Goal: Transaction & Acquisition: Purchase product/service

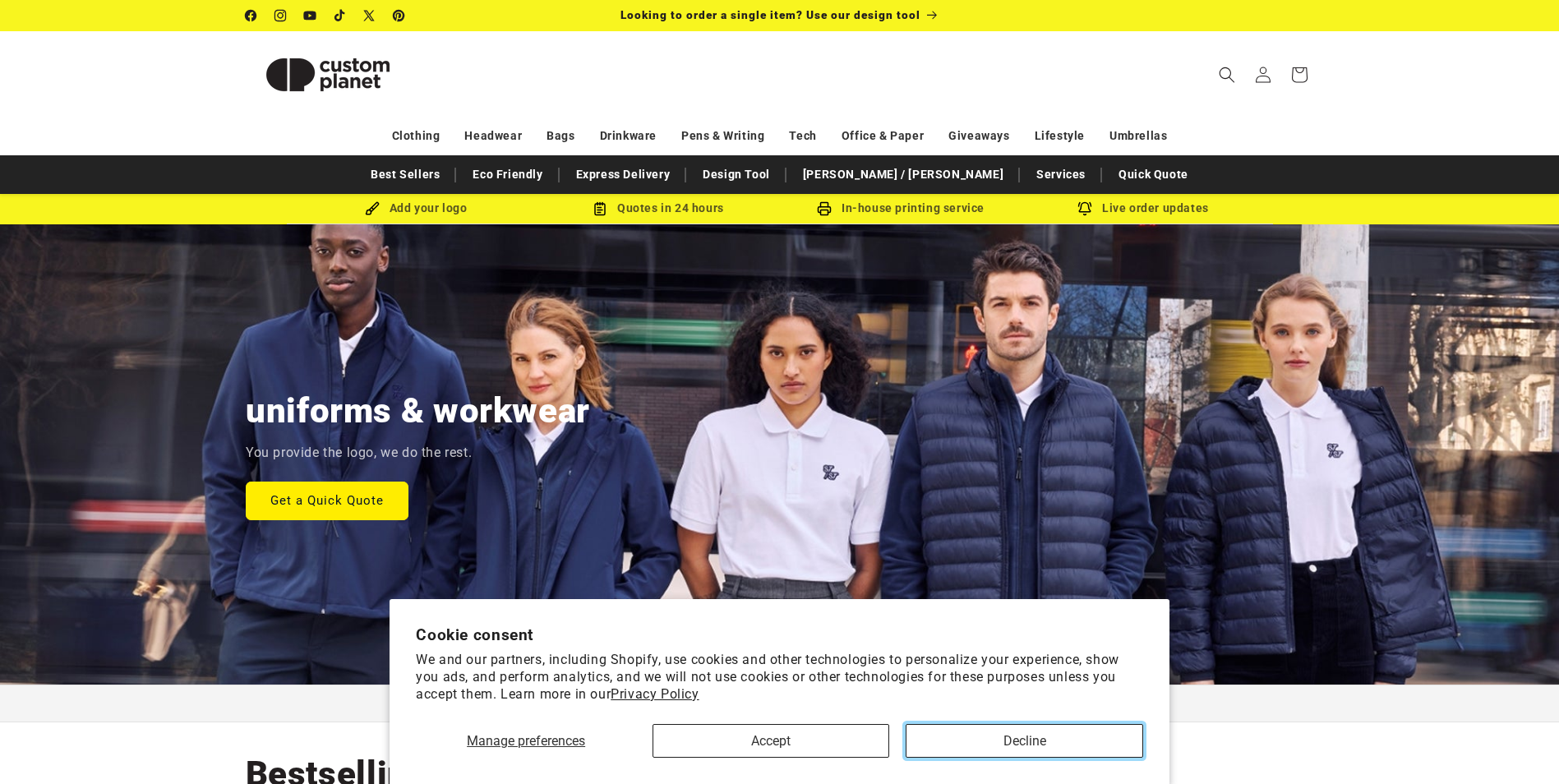
click at [986, 746] on button "Decline" at bounding box center [1025, 740] width 237 height 34
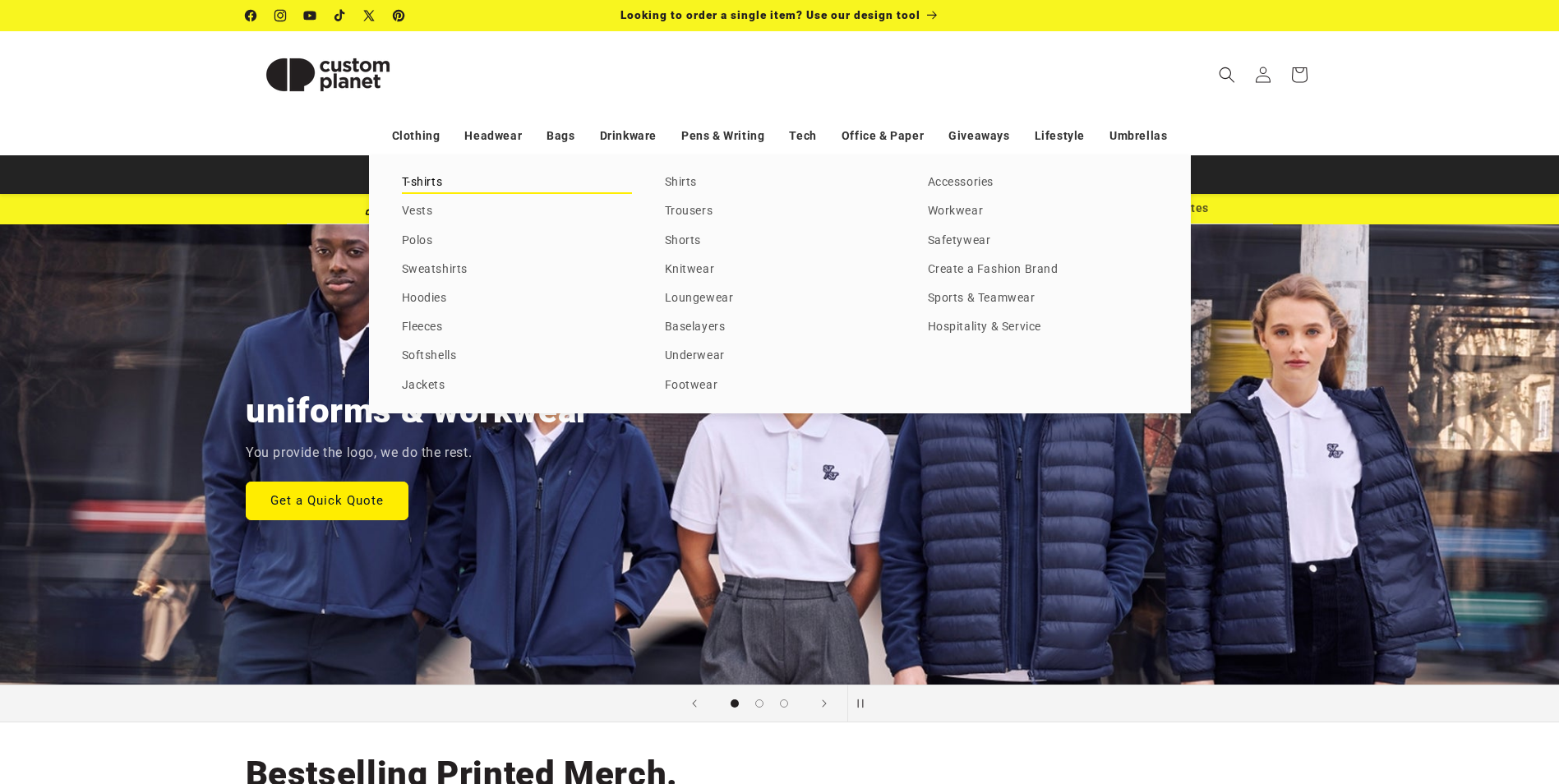
click at [419, 178] on link "T-shirts" at bounding box center [517, 182] width 230 height 22
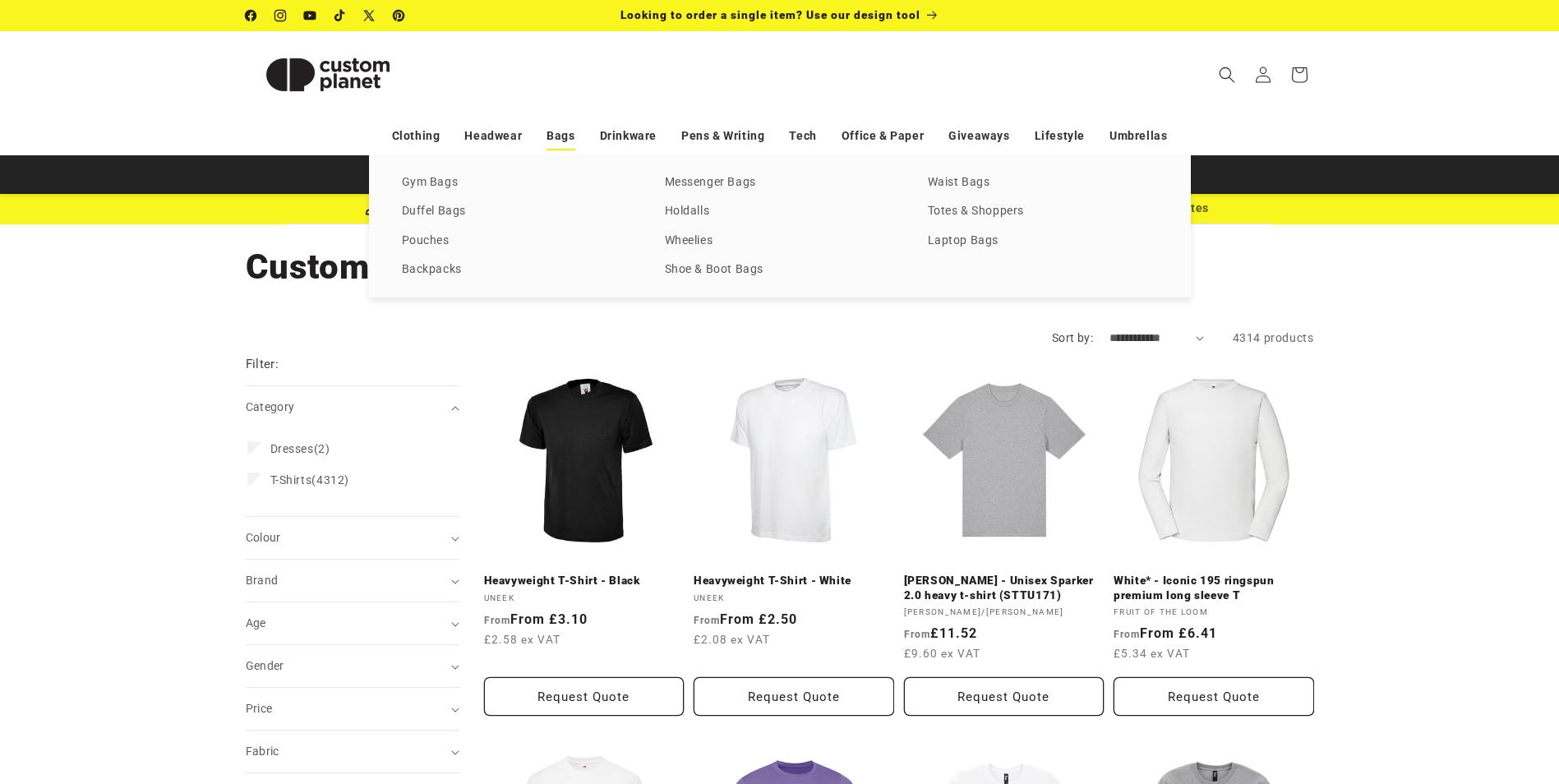
click at [568, 137] on link "Bags" at bounding box center [561, 136] width 28 height 29
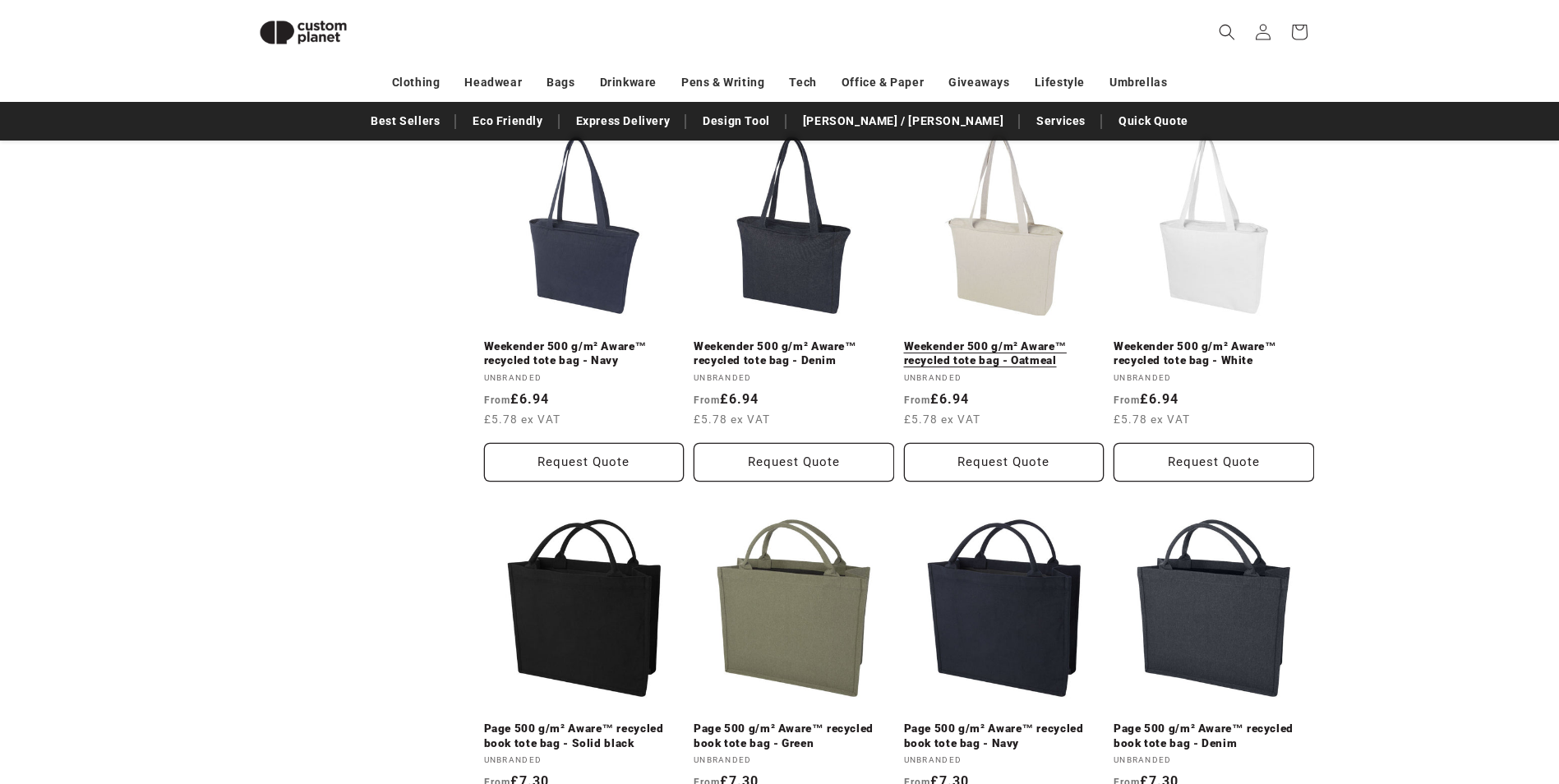
scroll to position [2936, 0]
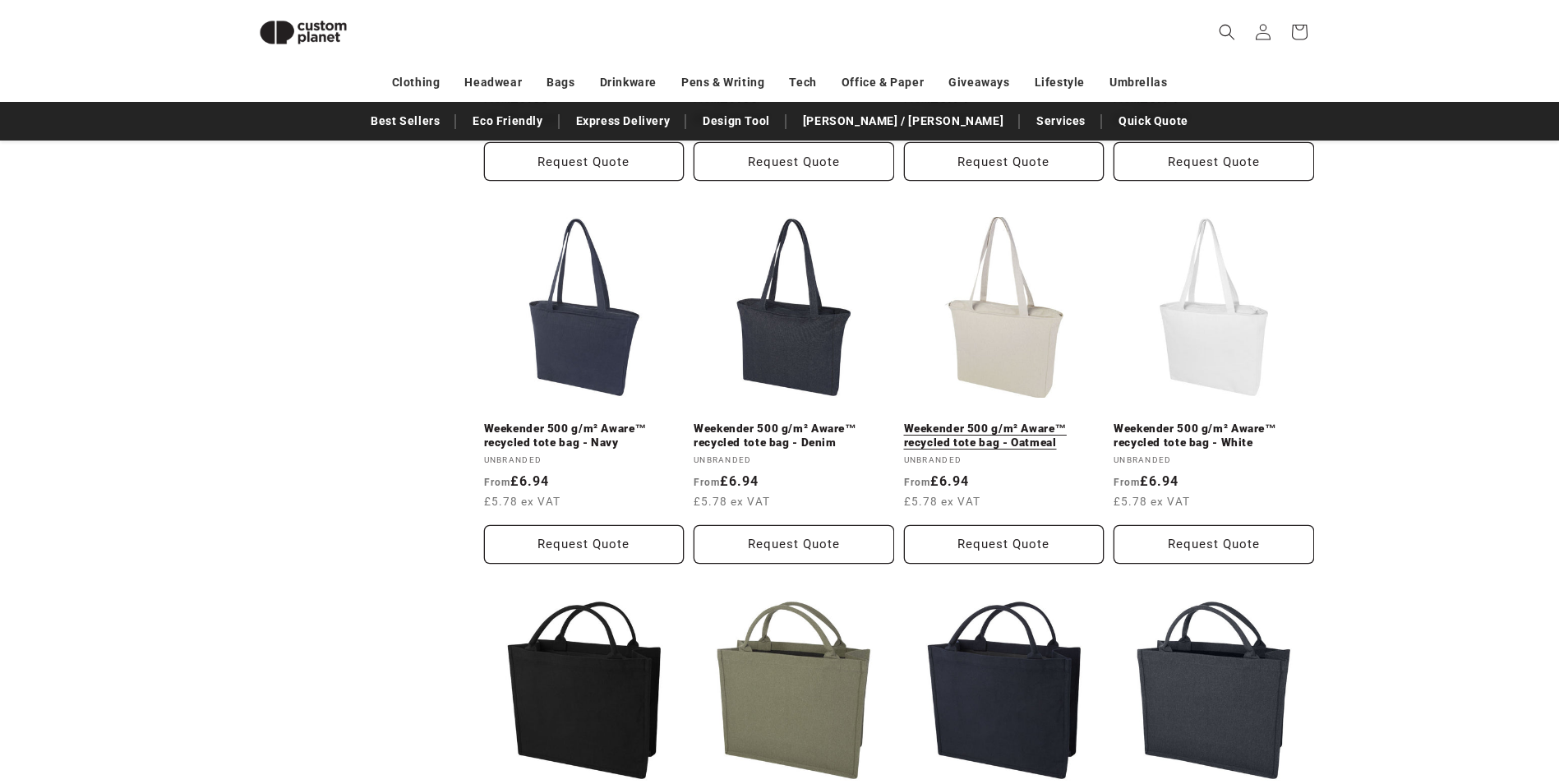
click at [1027, 421] on link "Weekender 500 g/m² Aware™ recycled tote bag - Oatmeal" at bounding box center [1005, 435] width 200 height 29
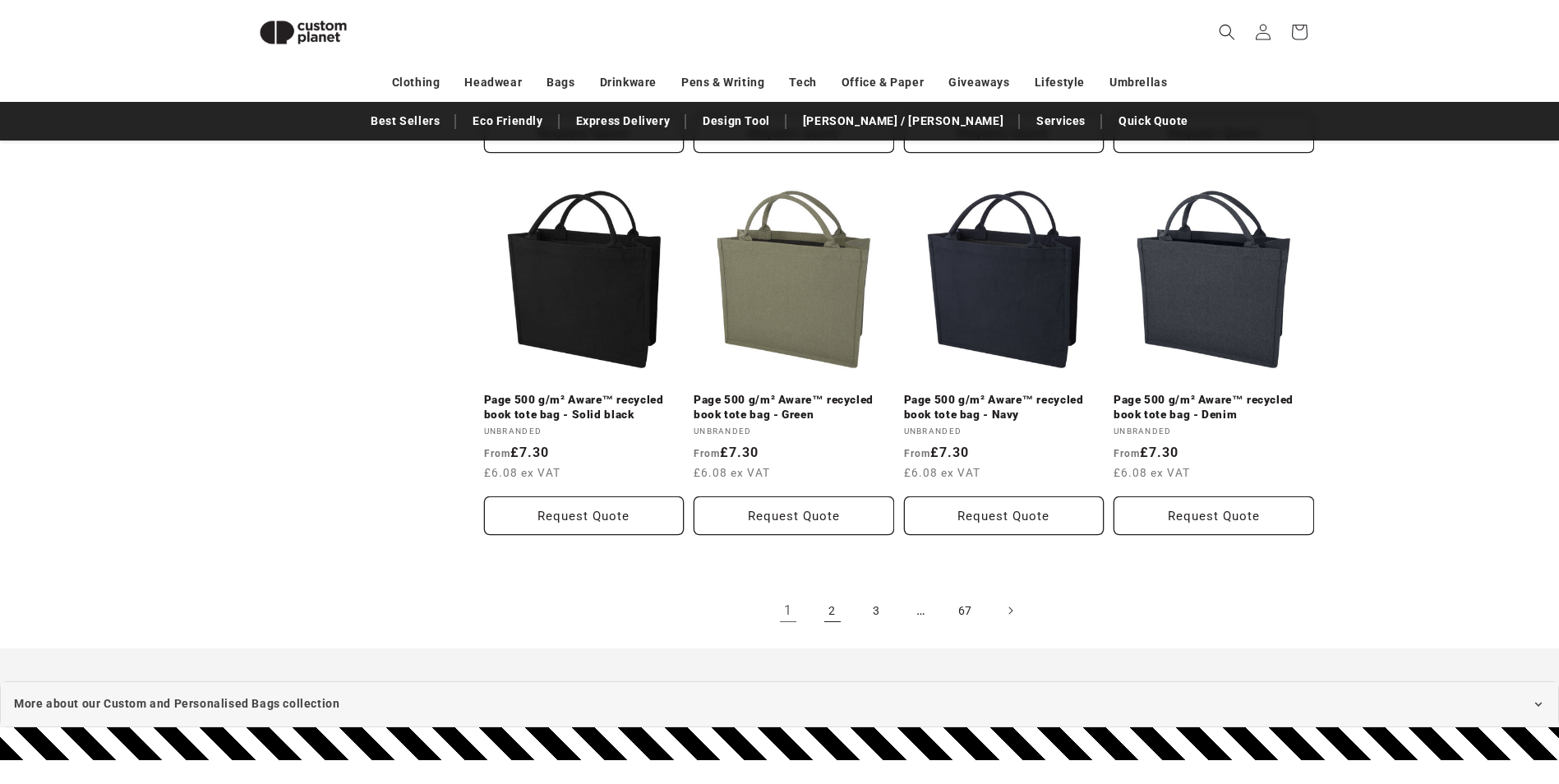
click at [824, 597] on link "2" at bounding box center [833, 611] width 37 height 37
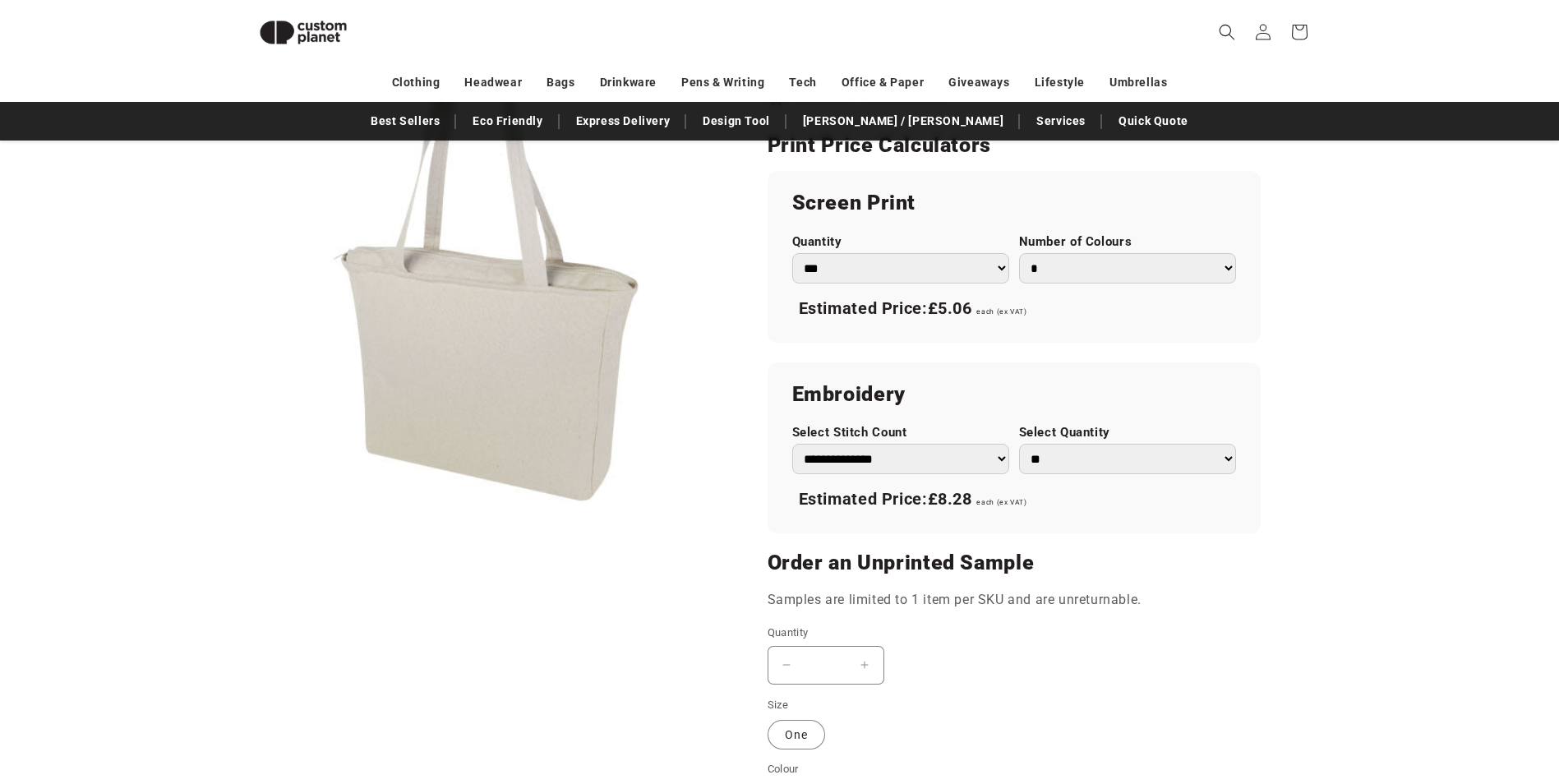
scroll to position [1046, 0]
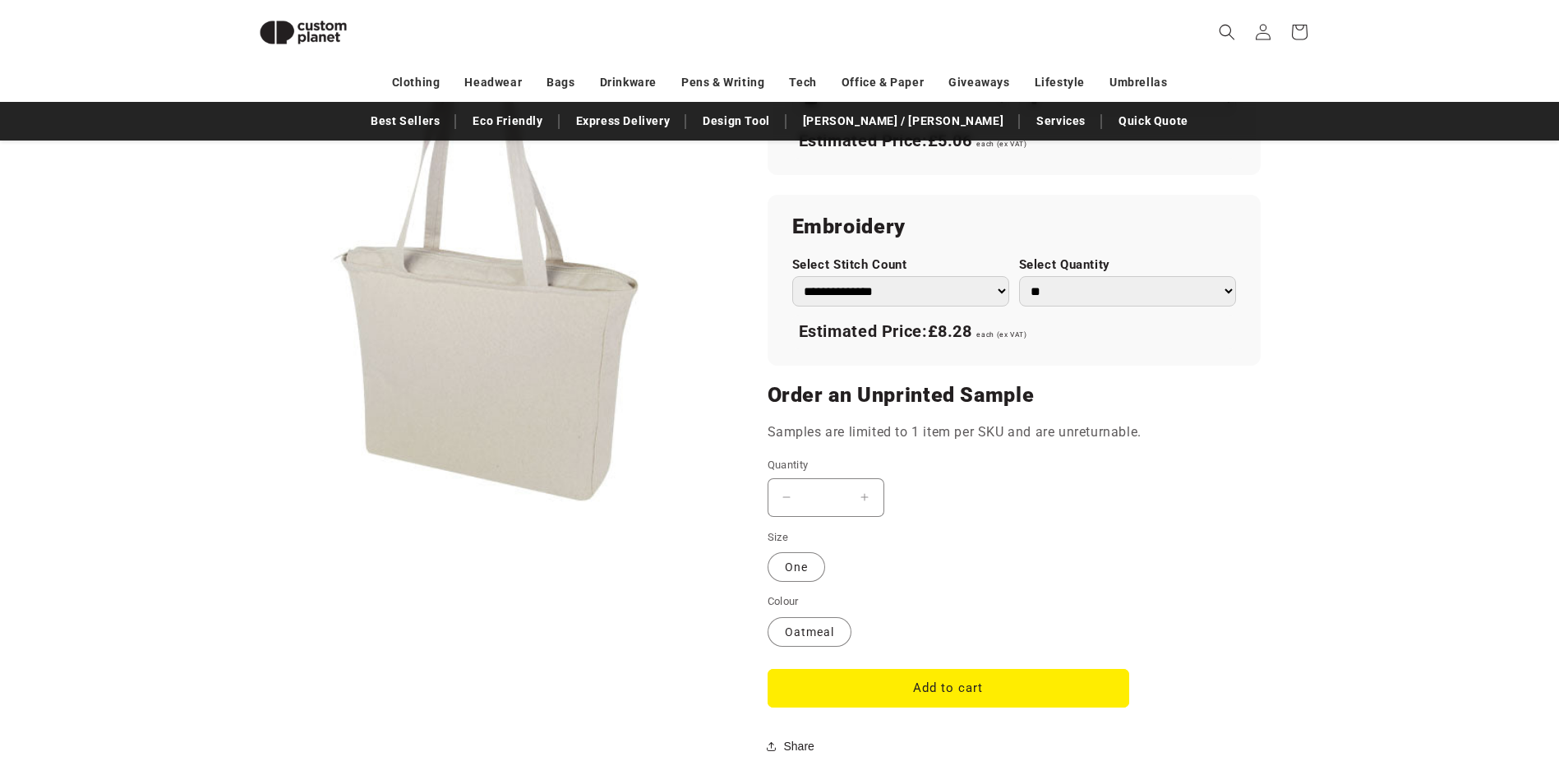
click at [865, 498] on button "Increase quantity for Weekender 500 g/m² Aware™ recycled tote bag - Oatmeal" at bounding box center [865, 498] width 37 height 38
click at [872, 493] on button "Increase quantity for Weekender 500 g/m² Aware™ recycled tote bag - Oatmeal" at bounding box center [865, 498] width 37 height 38
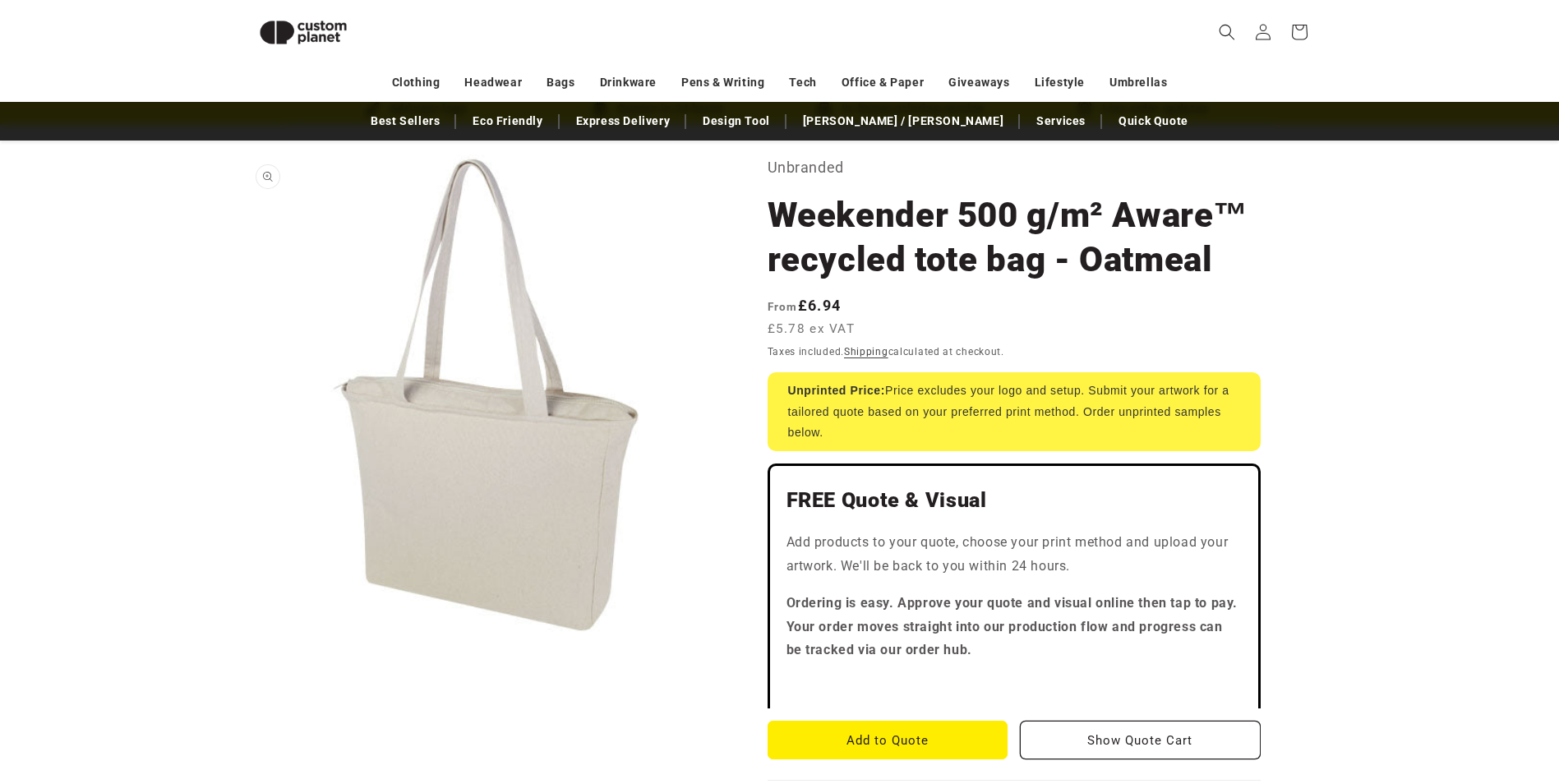
scroll to position [60, 0]
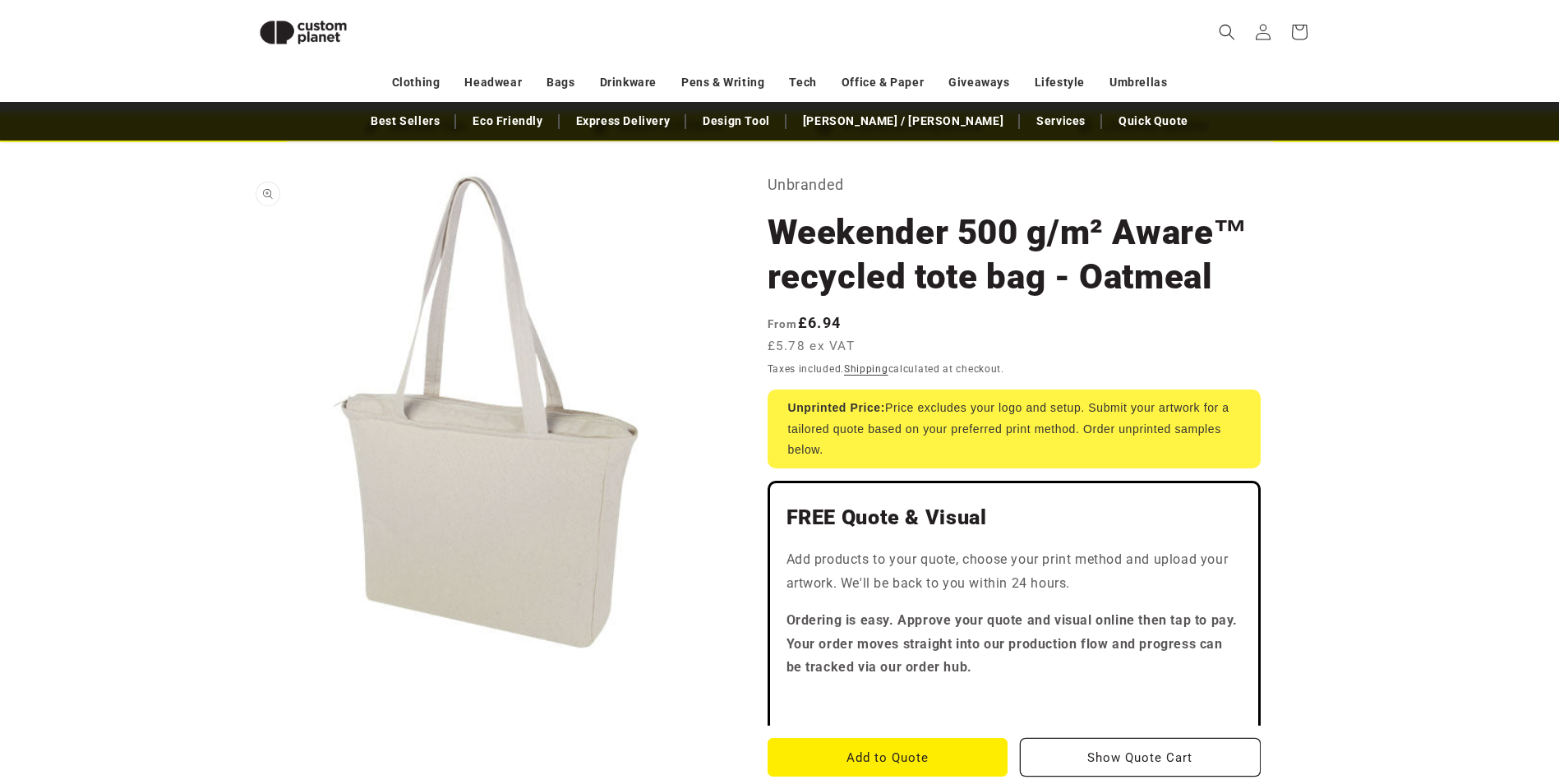
click at [245, 653] on button "Open media 1 in modal" at bounding box center [245, 653] width 0 height 0
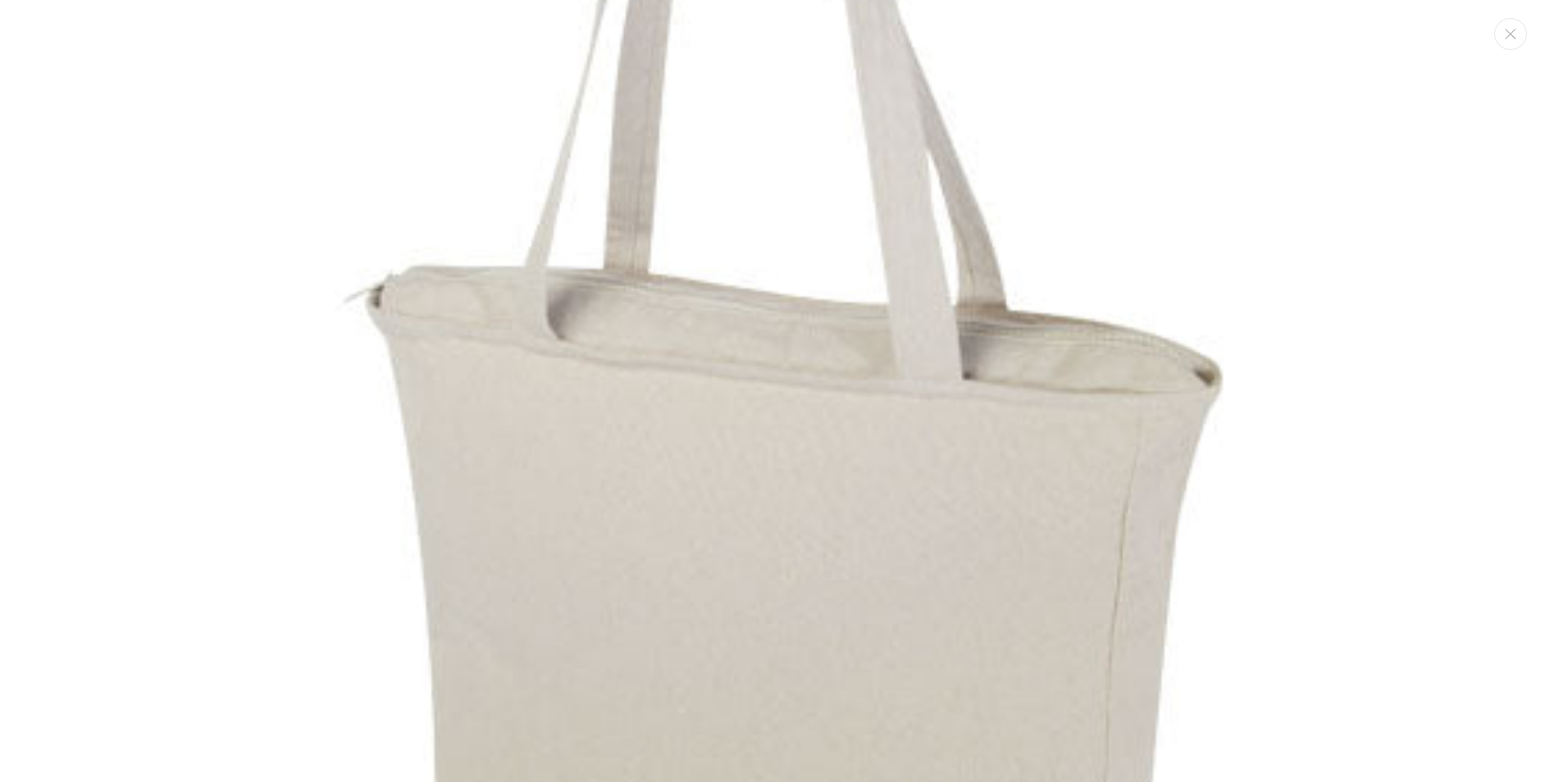
scroll to position [426, 0]
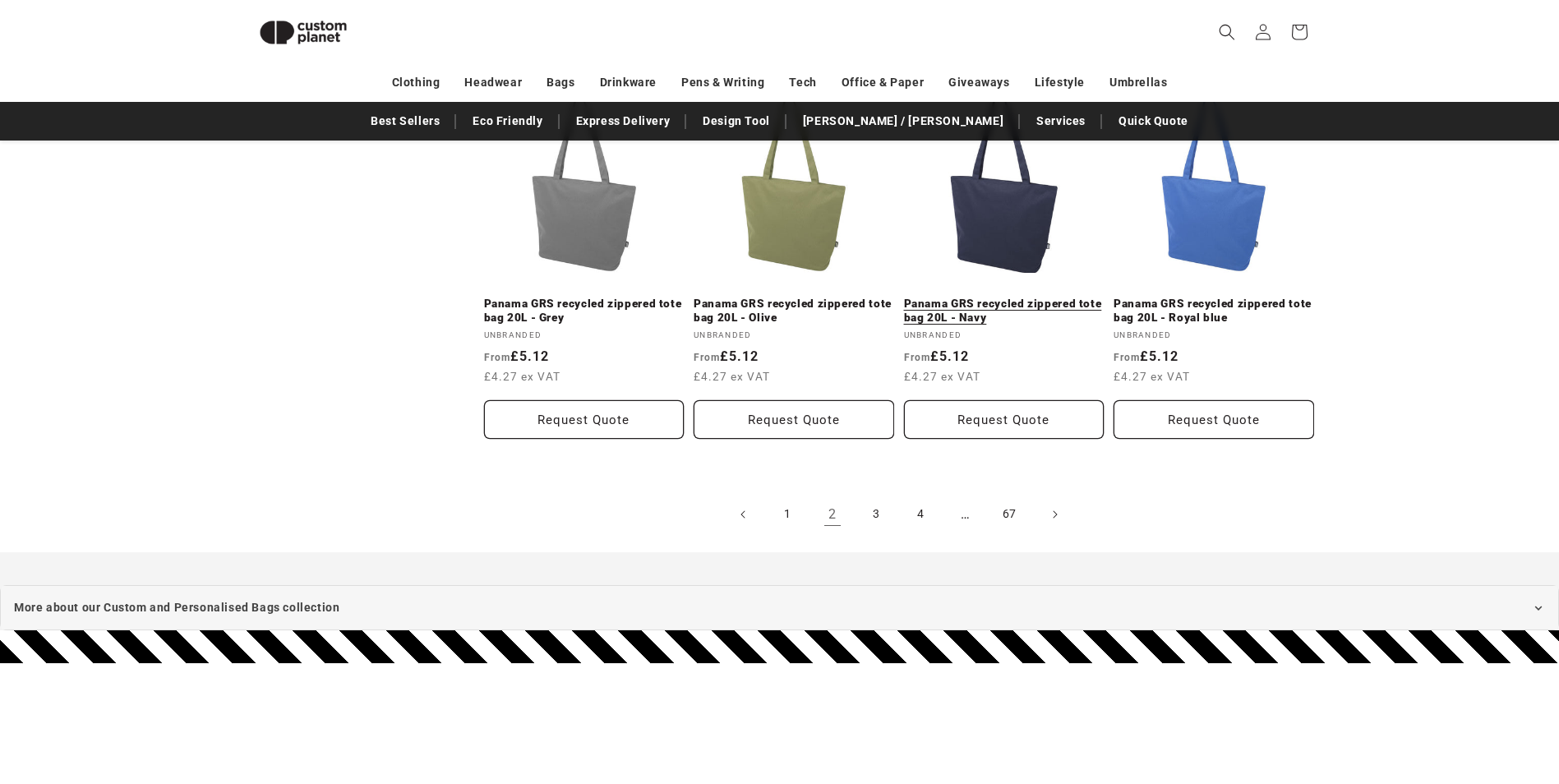
scroll to position [3675, 0]
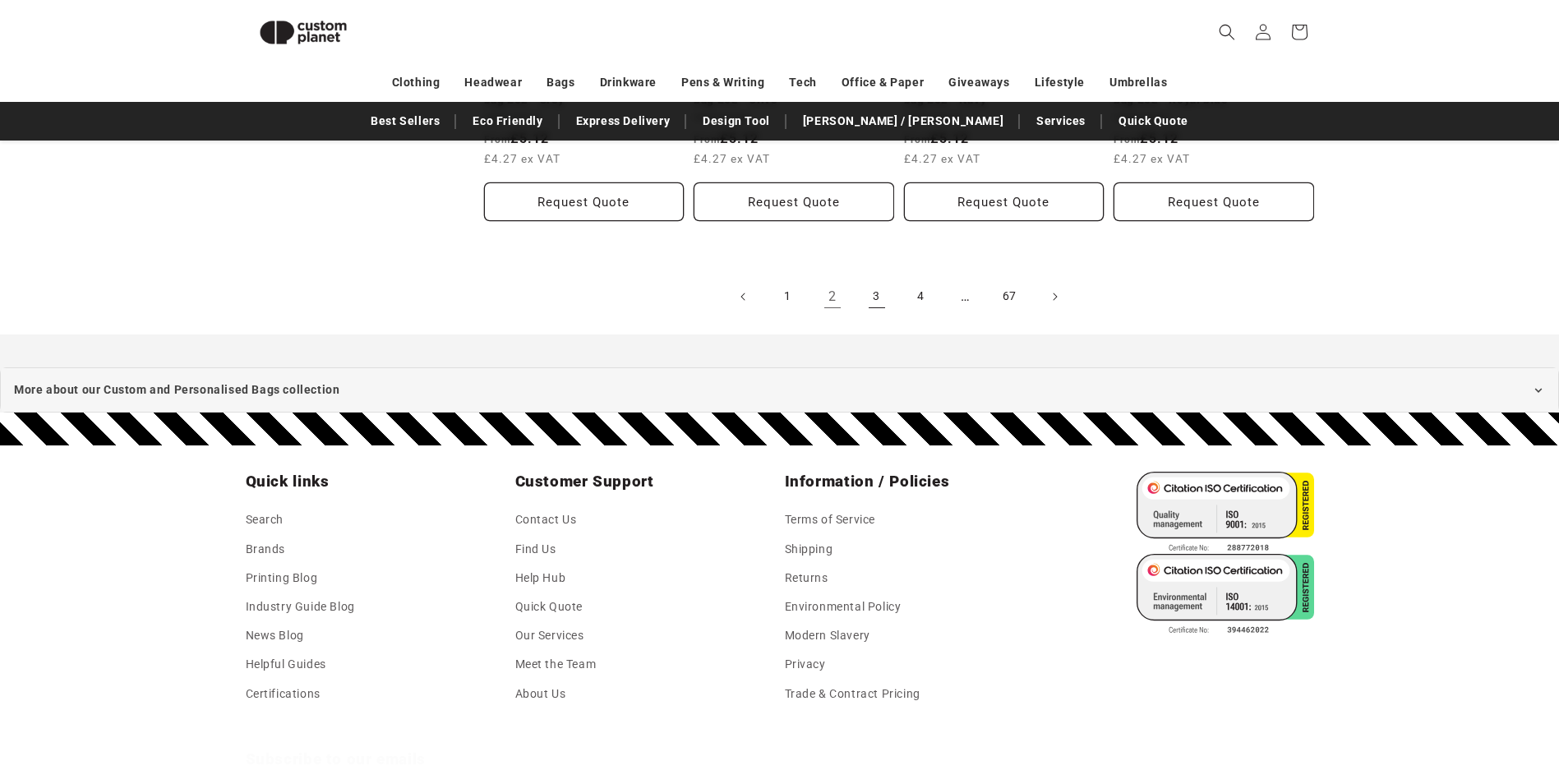
click at [877, 293] on link "3" at bounding box center [877, 297] width 37 height 37
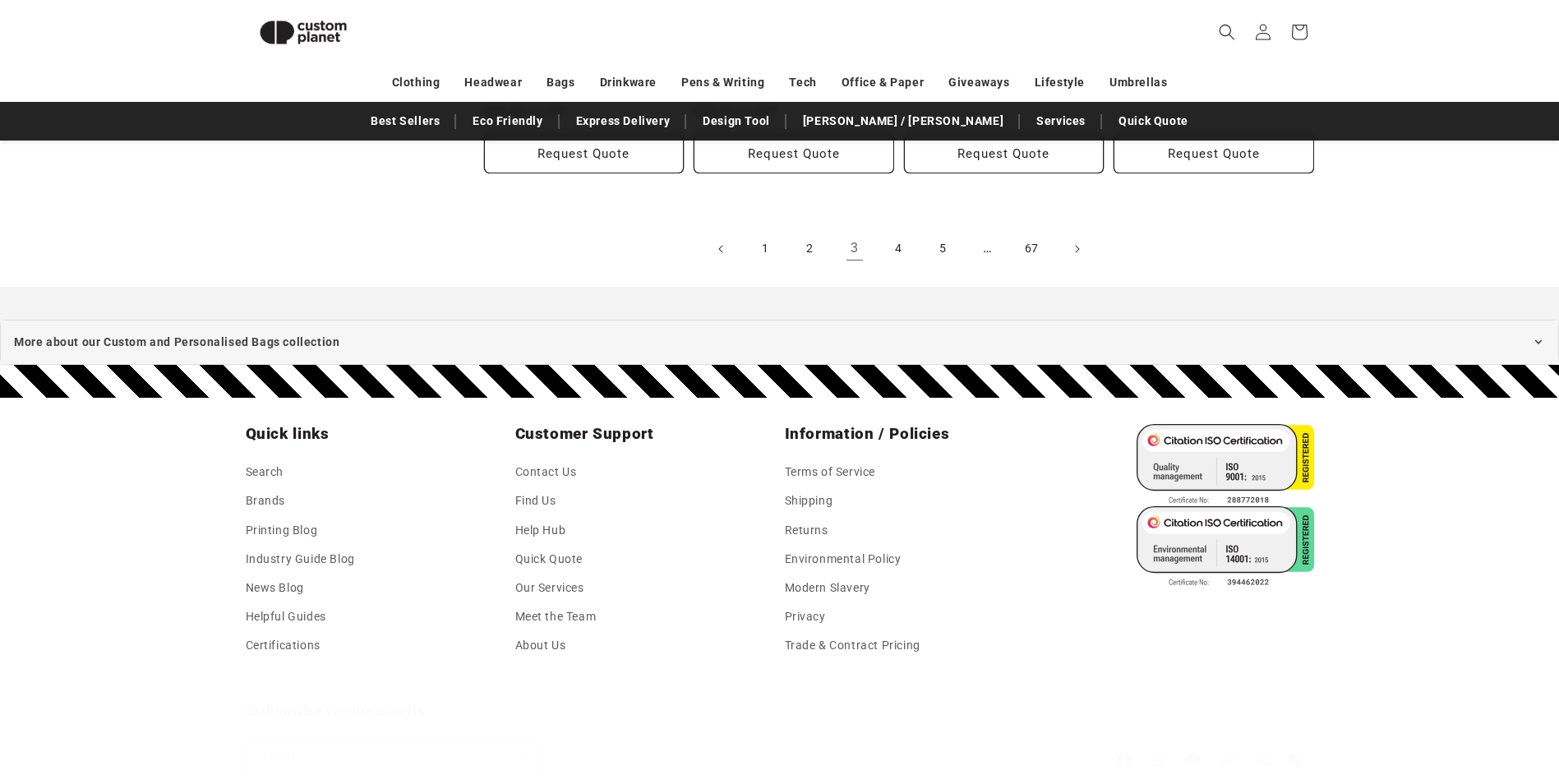
scroll to position [3777, 0]
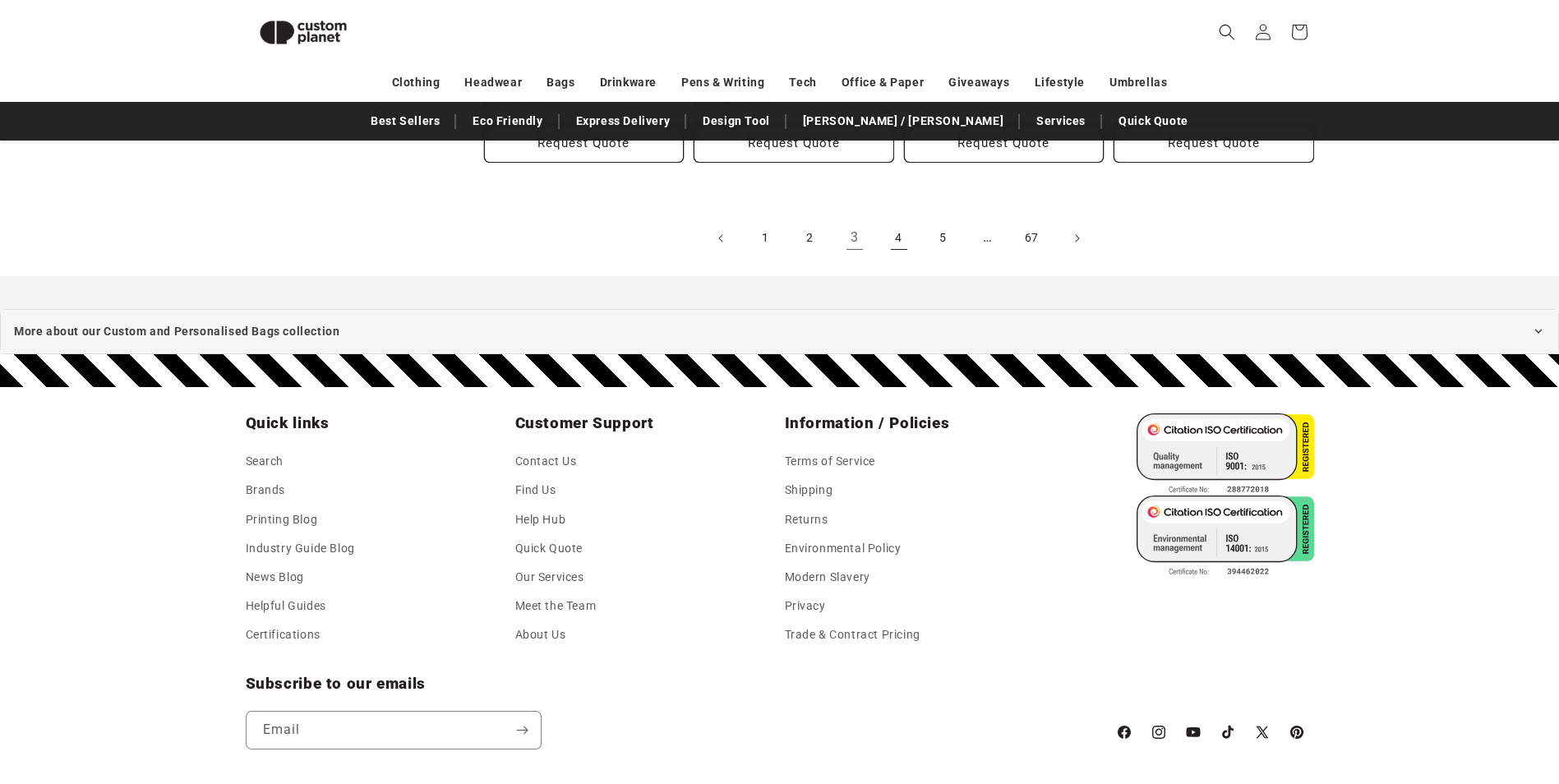
click at [891, 239] on link "4" at bounding box center [899, 238] width 37 height 37
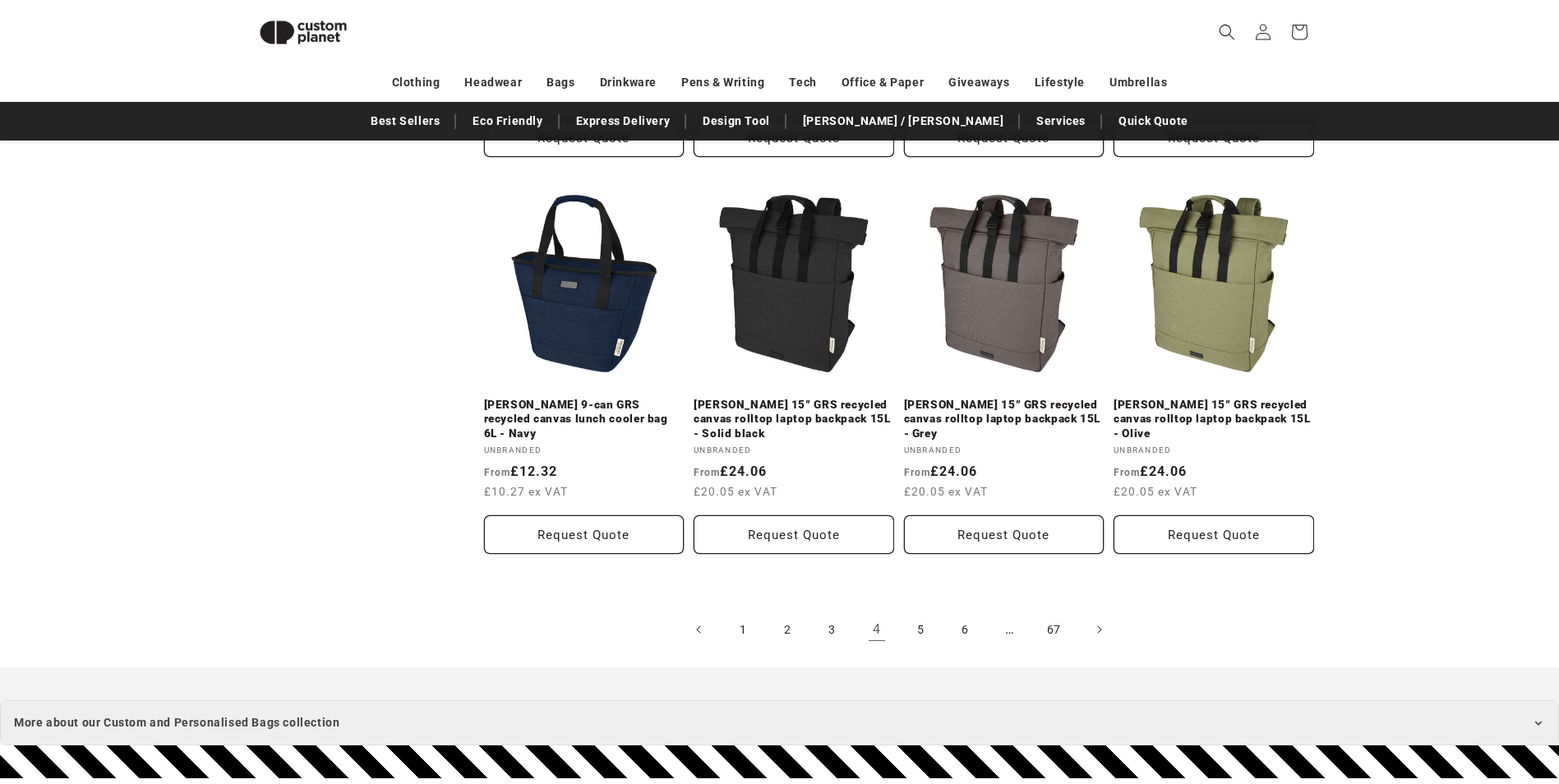
scroll to position [3675, 0]
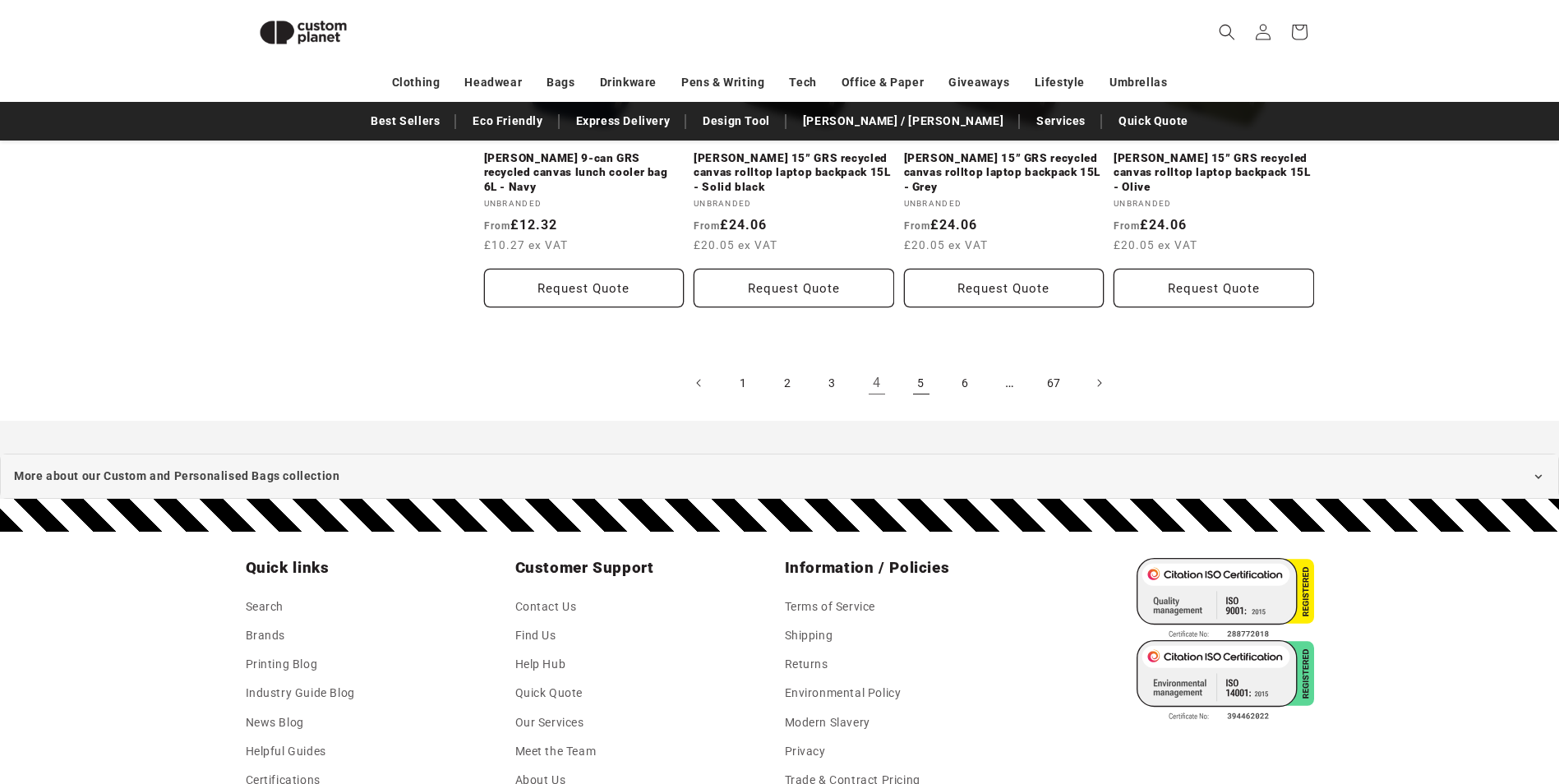
click at [914, 365] on link "5" at bounding box center [922, 383] width 37 height 37
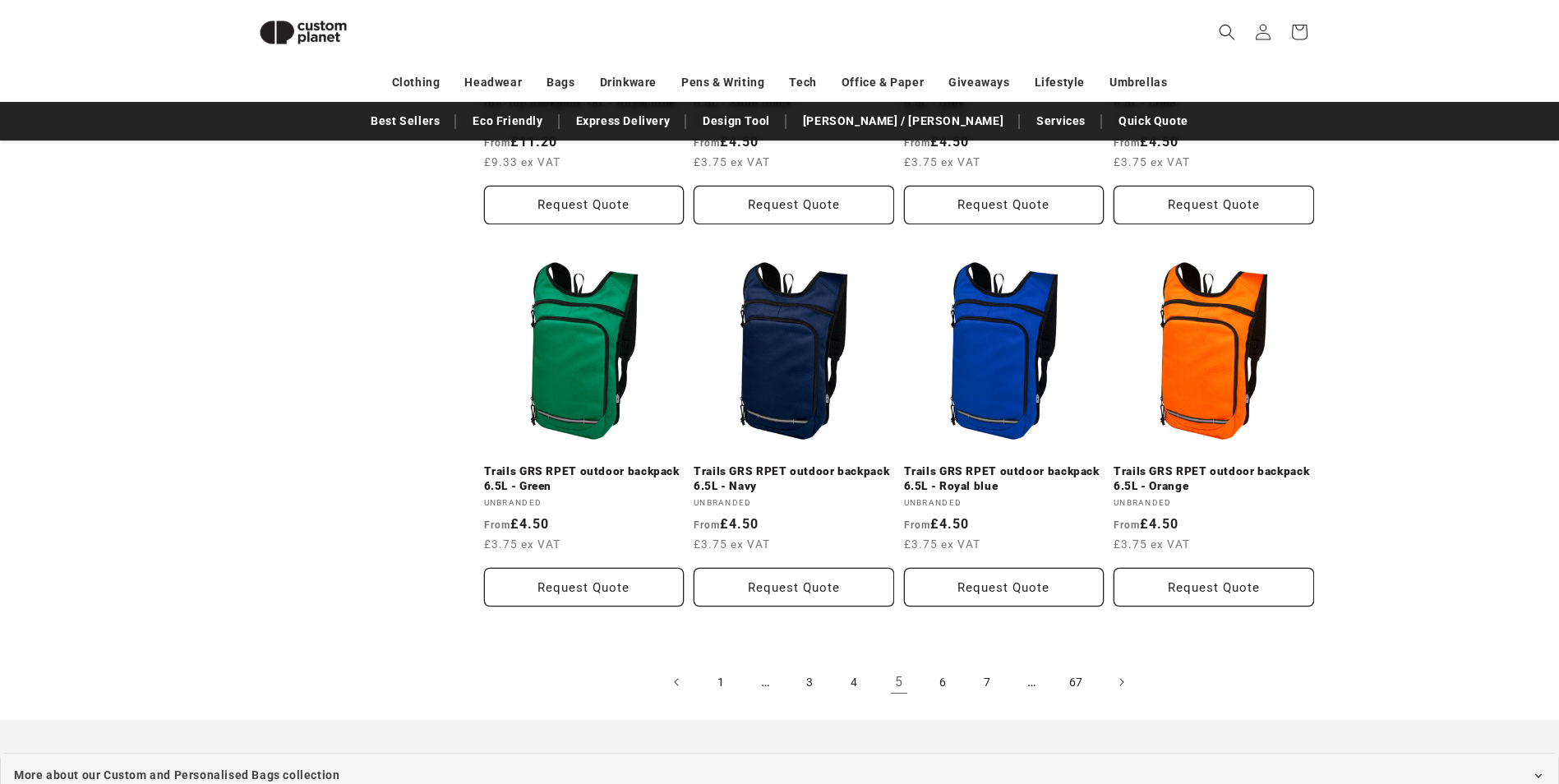
scroll to position [3676, 0]
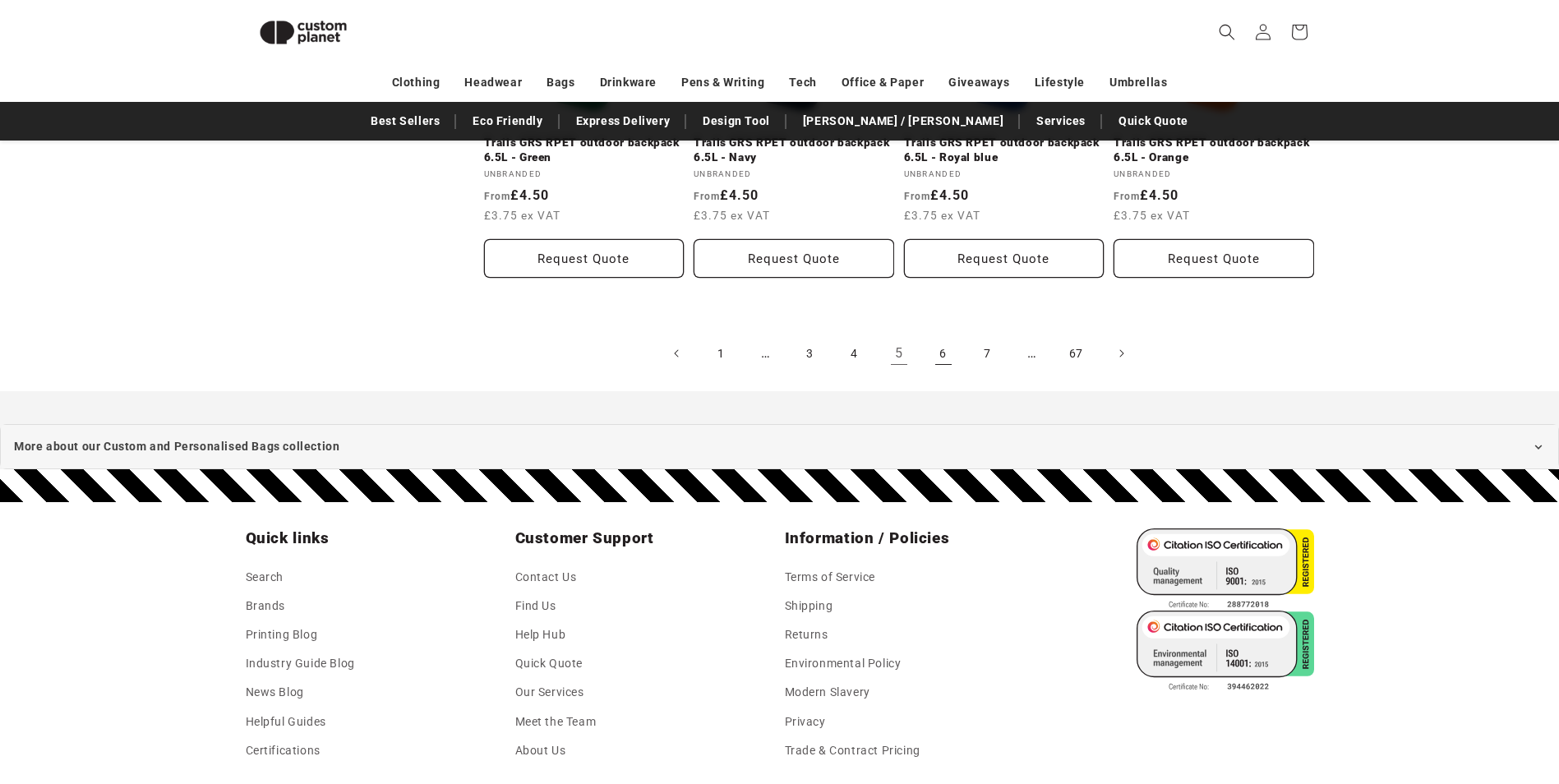
drag, startPoint x: 948, startPoint y: 352, endPoint x: 937, endPoint y: 352, distance: 11.0
click at [947, 352] on link "6" at bounding box center [944, 353] width 37 height 37
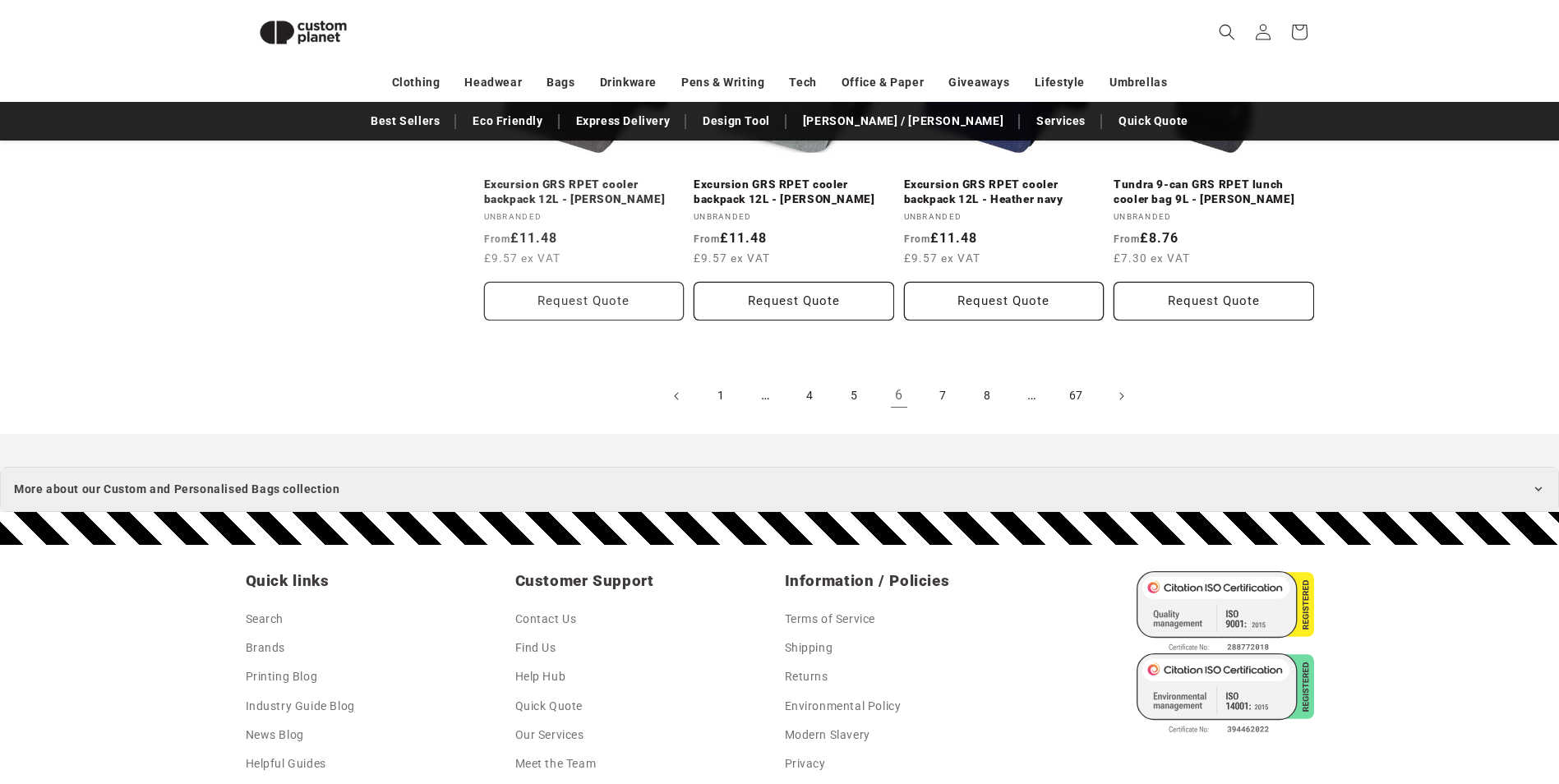
scroll to position [3594, 0]
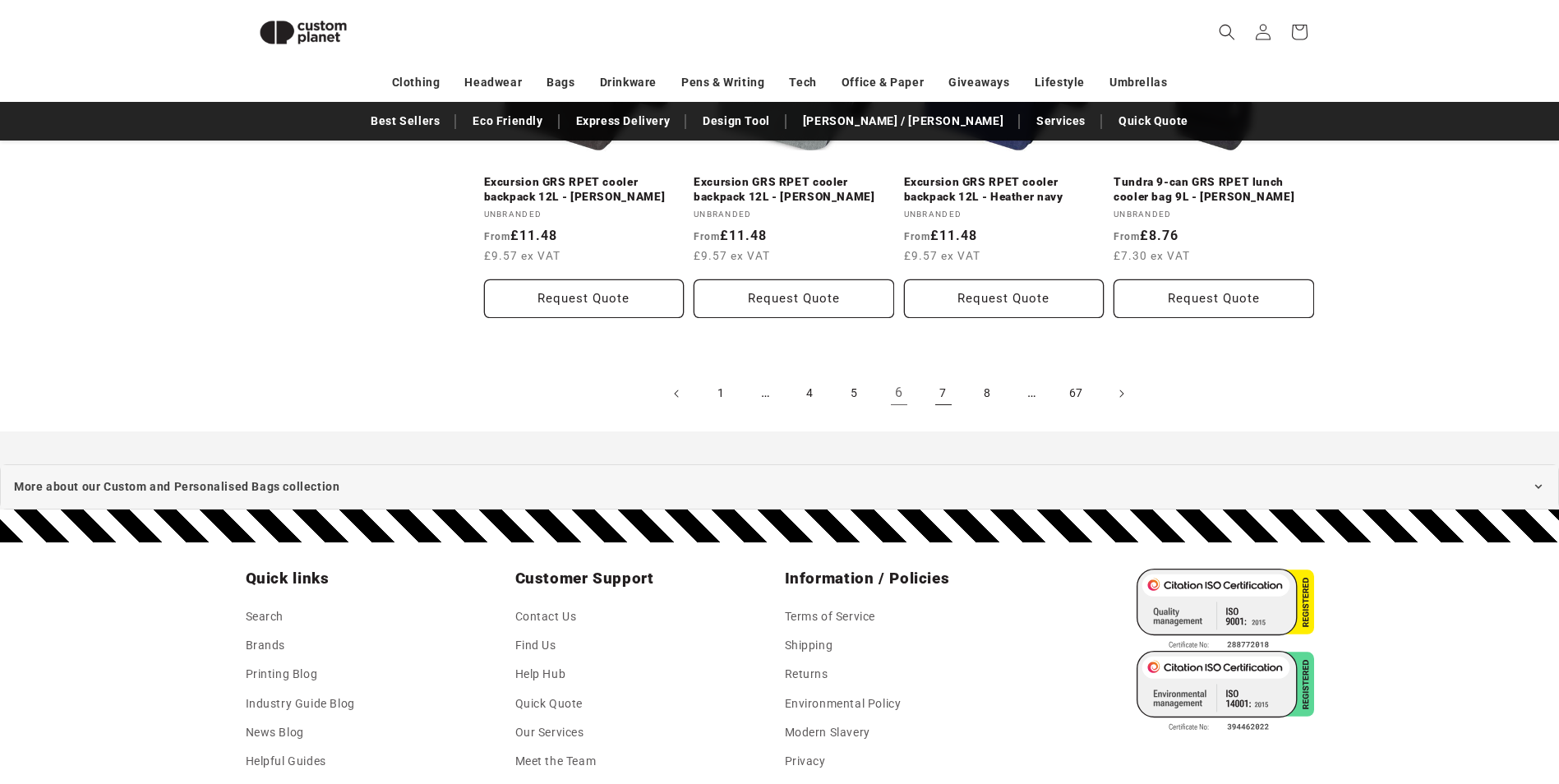
click at [954, 387] on link "7" at bounding box center [944, 394] width 37 height 37
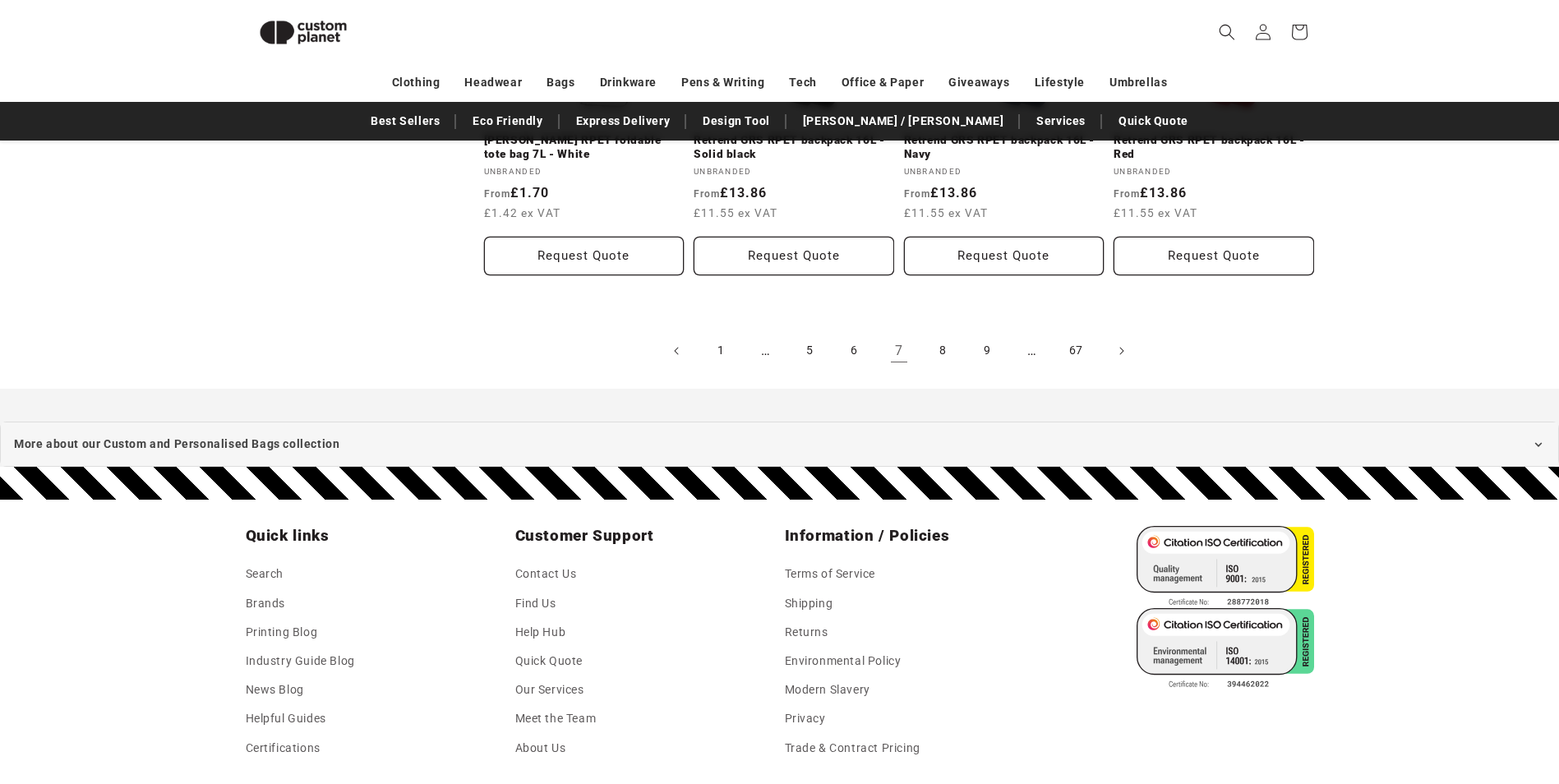
scroll to position [3594, 0]
click at [951, 348] on link "8" at bounding box center [944, 351] width 37 height 37
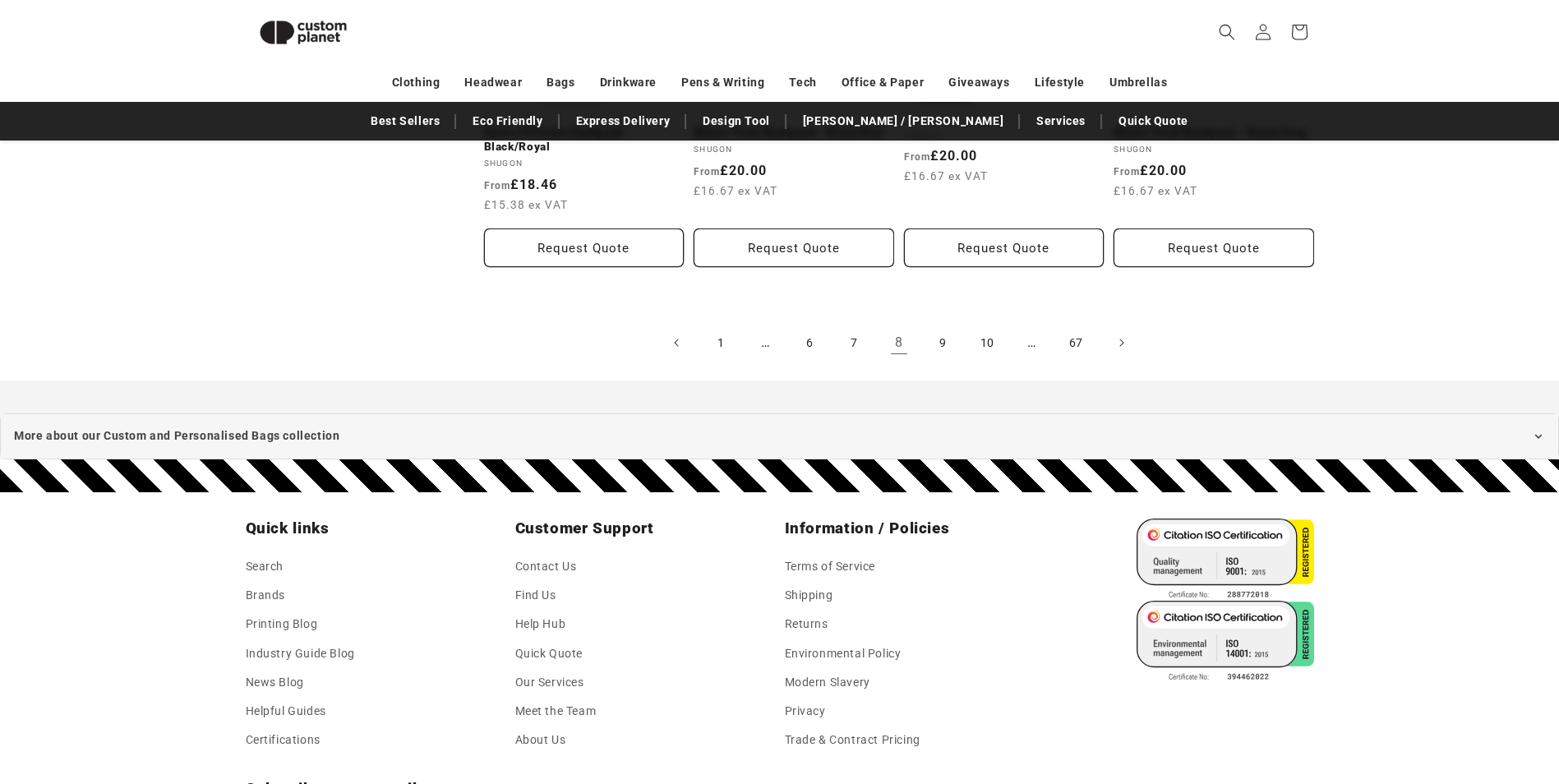
scroll to position [3758, 0]
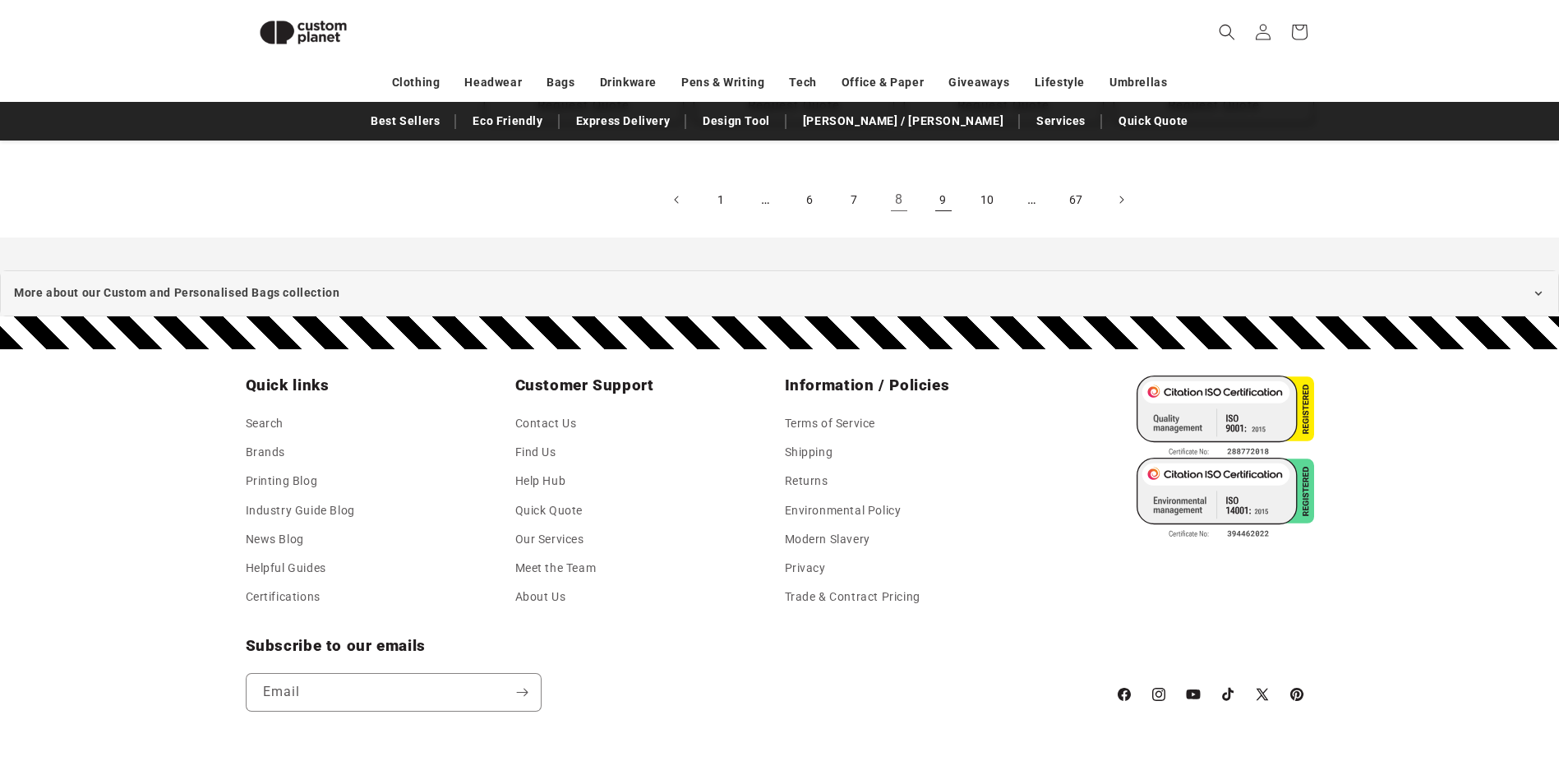
click at [942, 206] on link "9" at bounding box center [944, 200] width 37 height 37
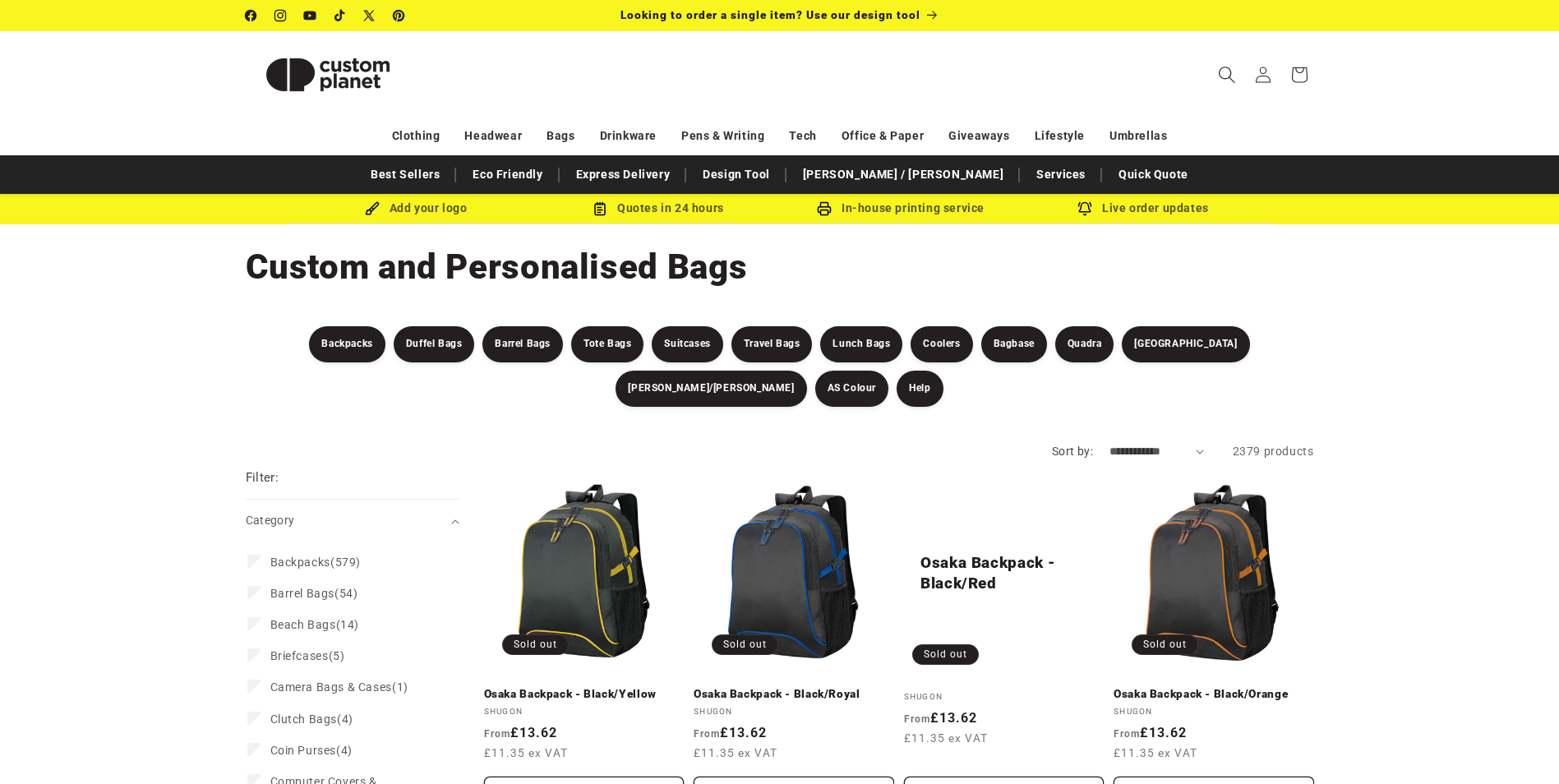
click at [1220, 72] on icon "Search" at bounding box center [1227, 74] width 17 height 17
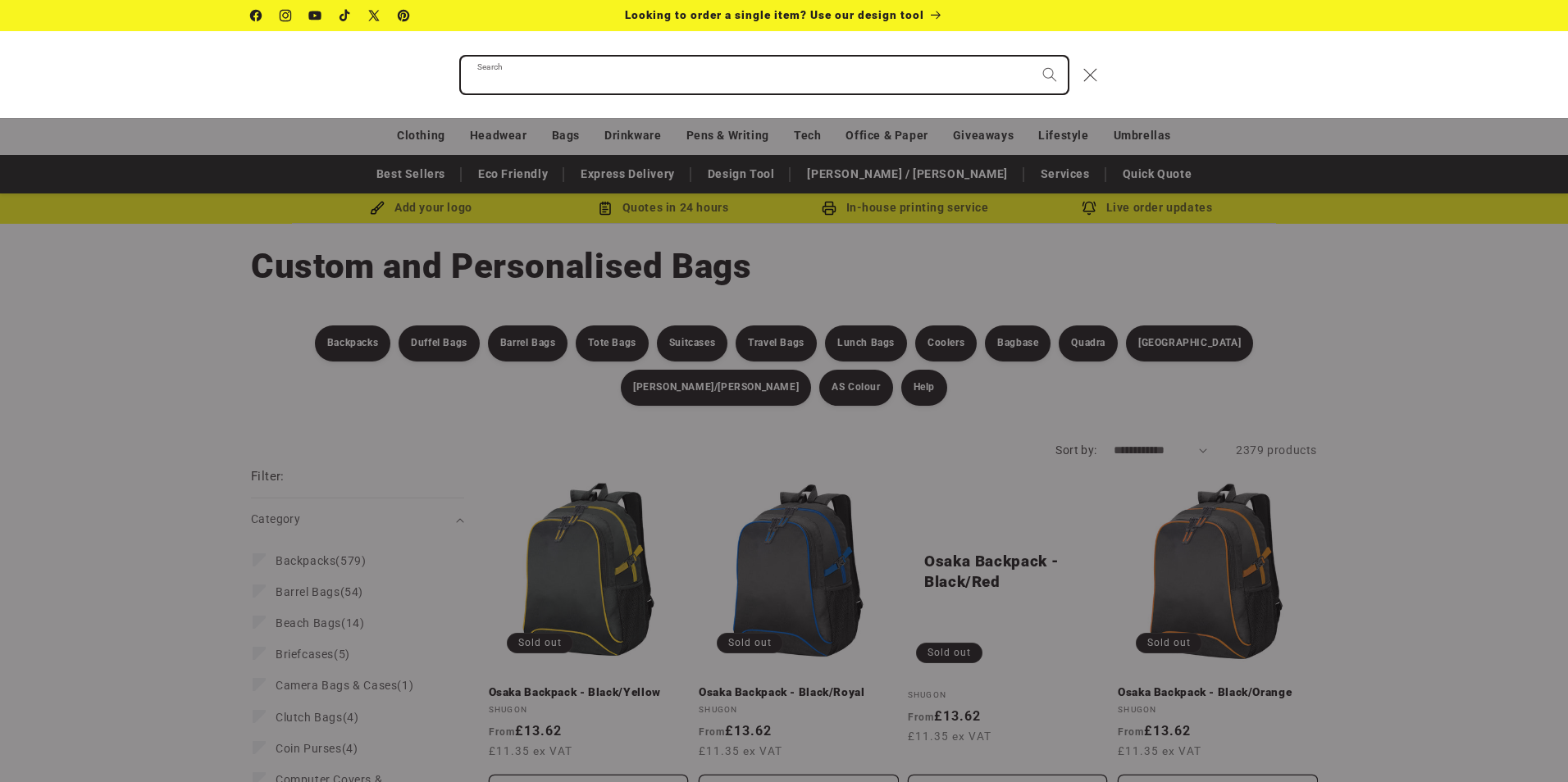
click at [945, 86] on input "Search" at bounding box center [764, 75] width 607 height 36
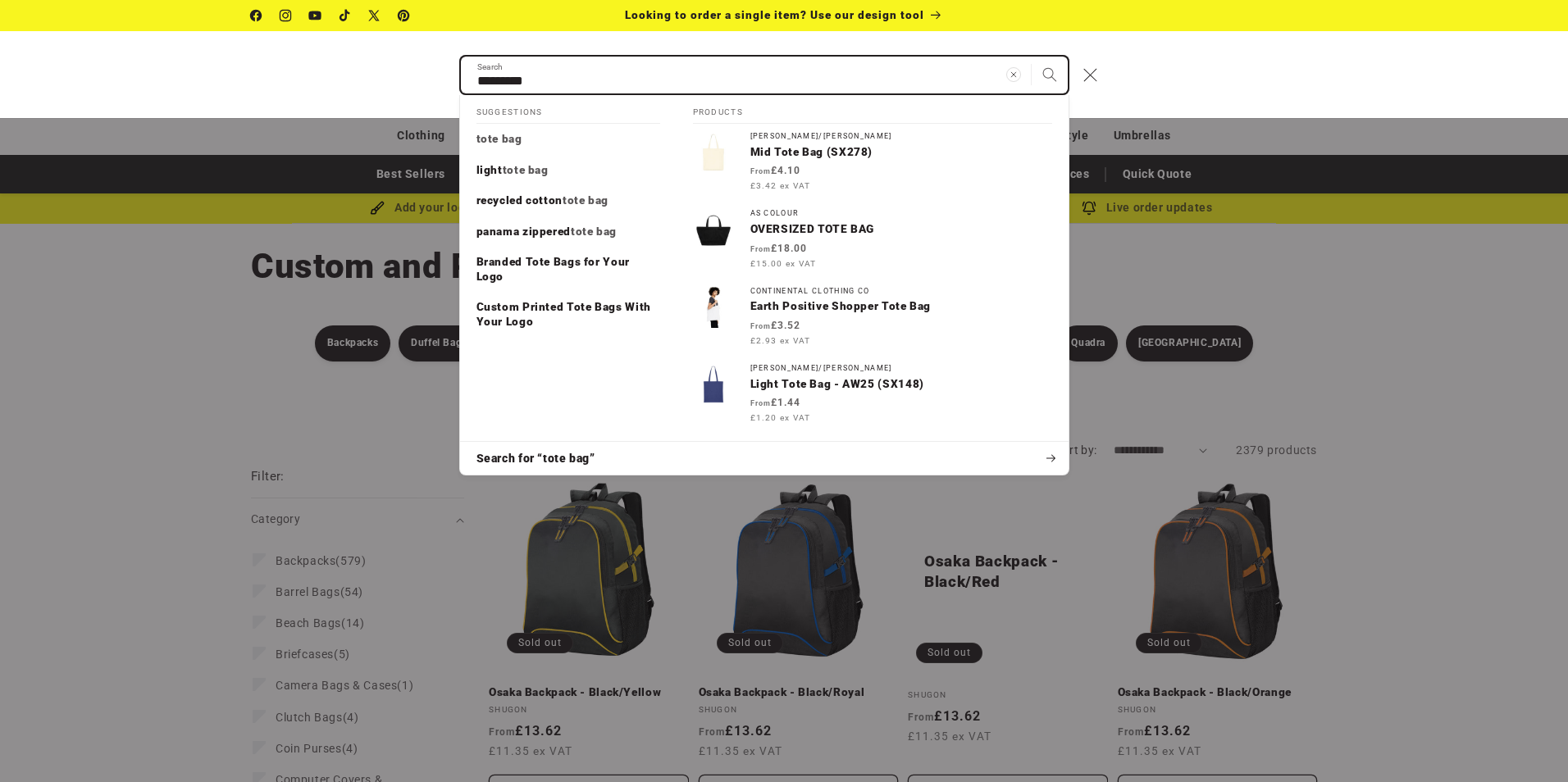
type input "*********"
click at [1031, 56] on button "Search" at bounding box center [1050, 75] width 36 height 36
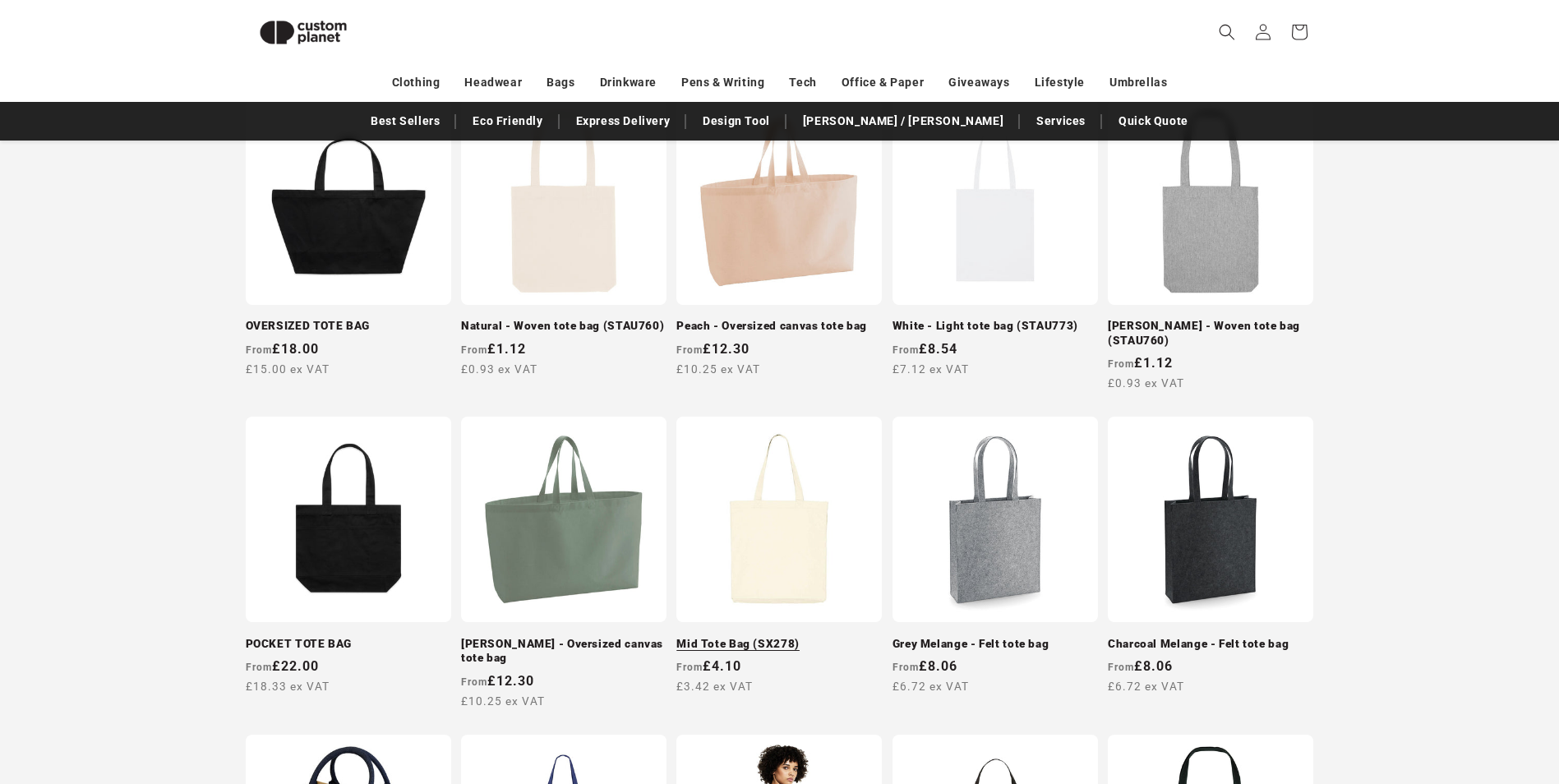
scroll to position [306, 0]
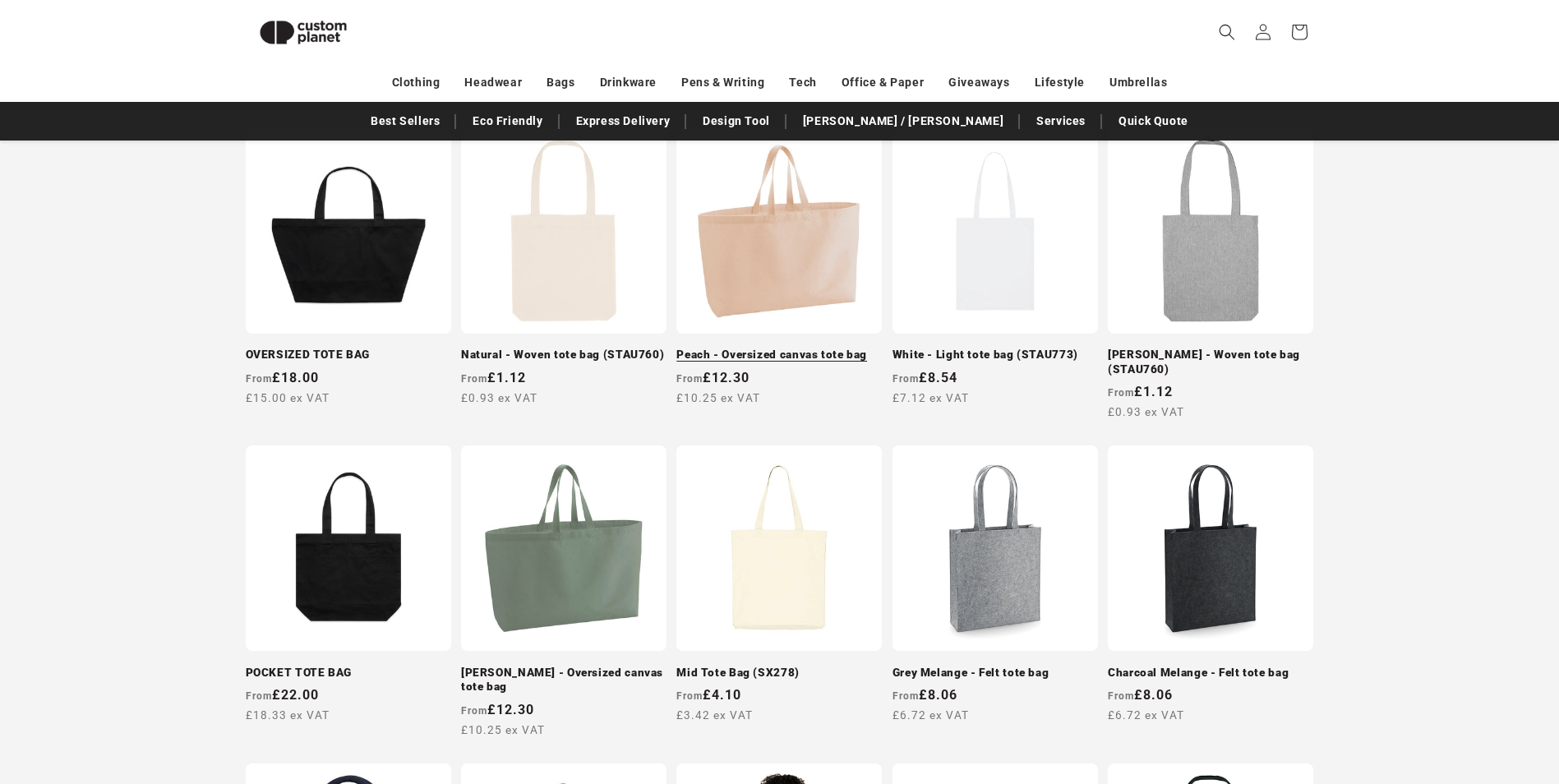
click at [796, 362] on link "Peach - Oversized canvas tote bag" at bounding box center [779, 354] width 205 height 15
click at [330, 347] on link "OVERSIZED TOTE BAG" at bounding box center [348, 354] width 205 height 15
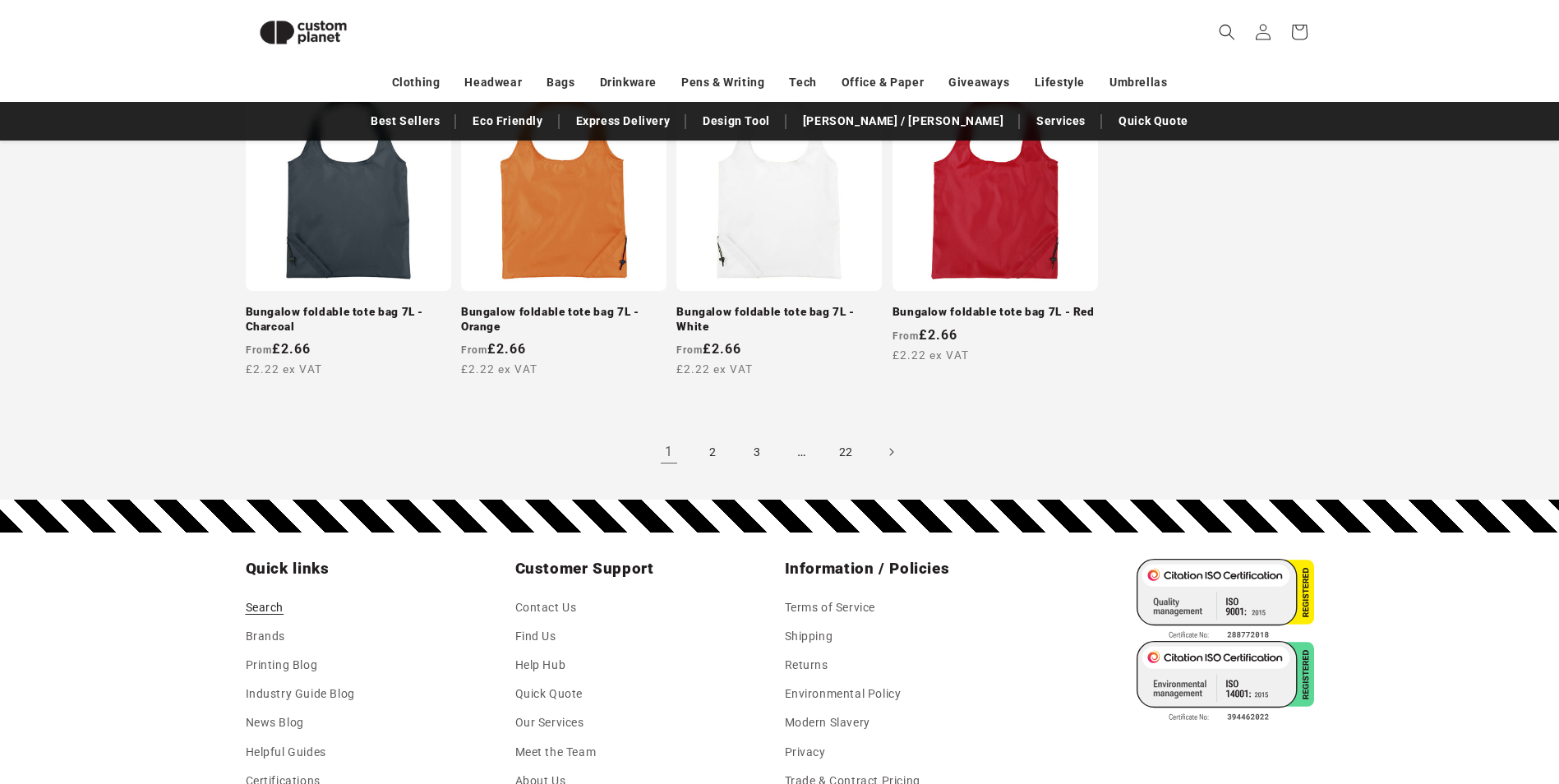
scroll to position [1621, 0]
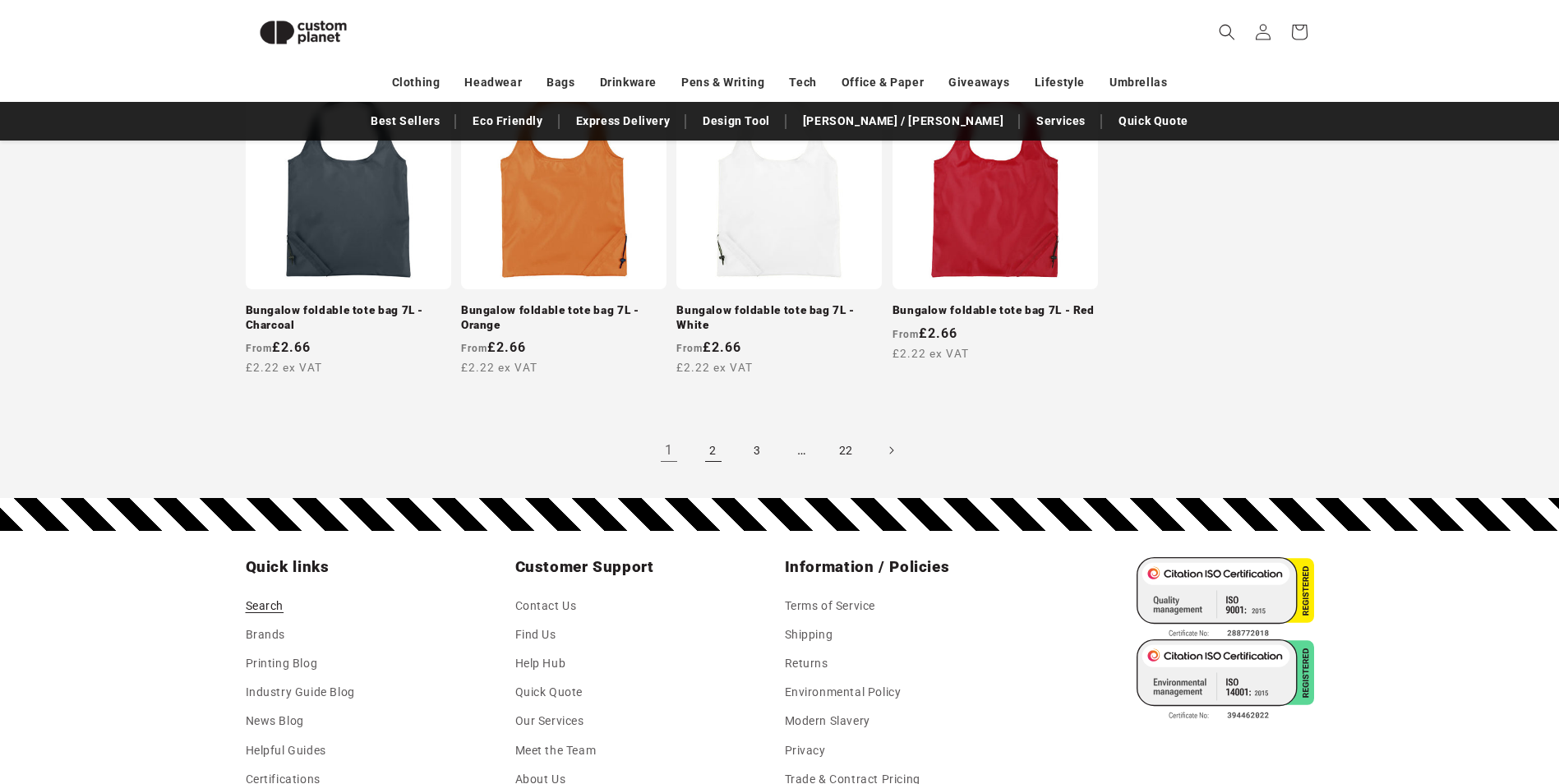
click at [709, 447] on link "2" at bounding box center [714, 451] width 37 height 37
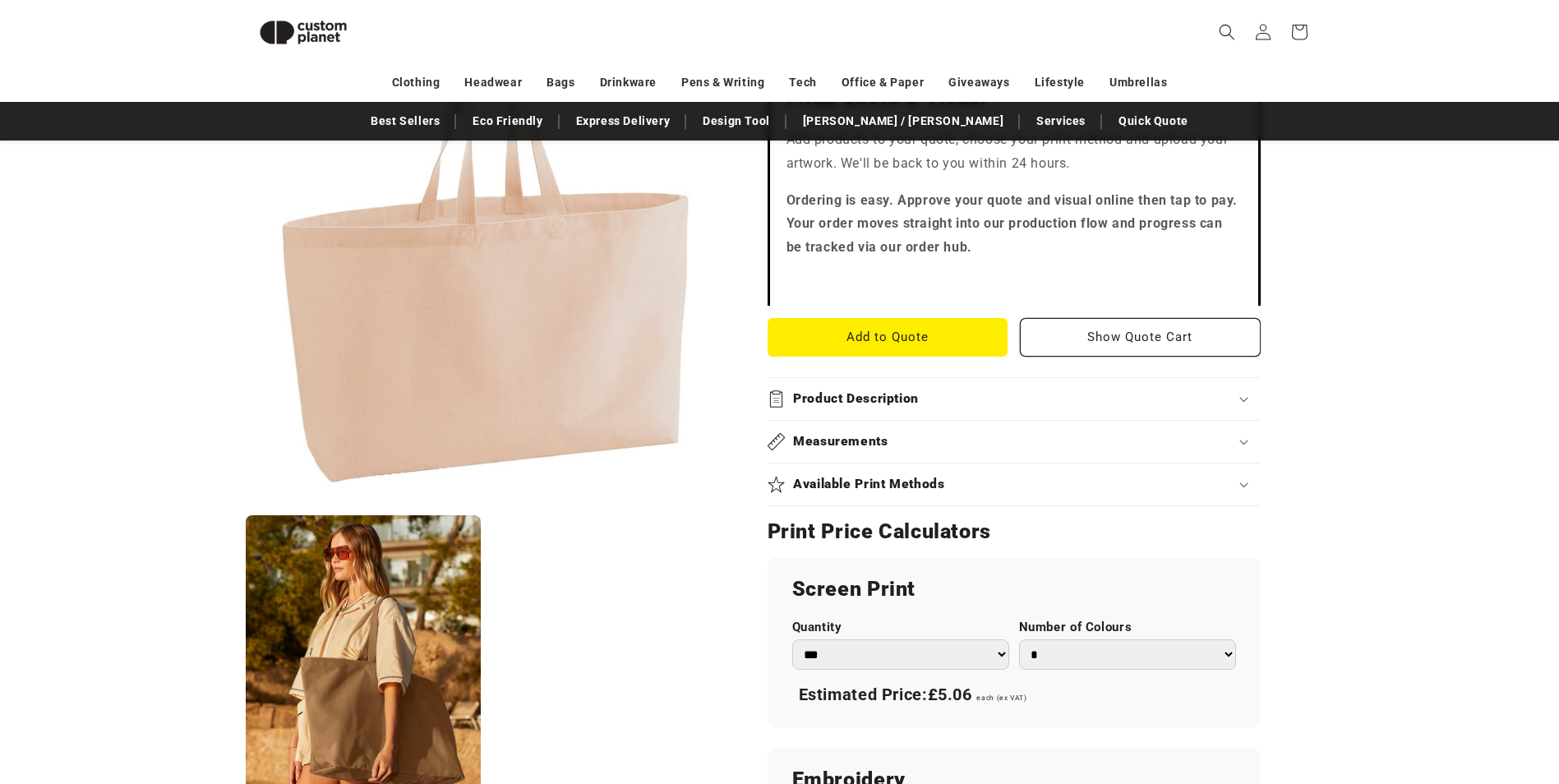
scroll to position [549, 0]
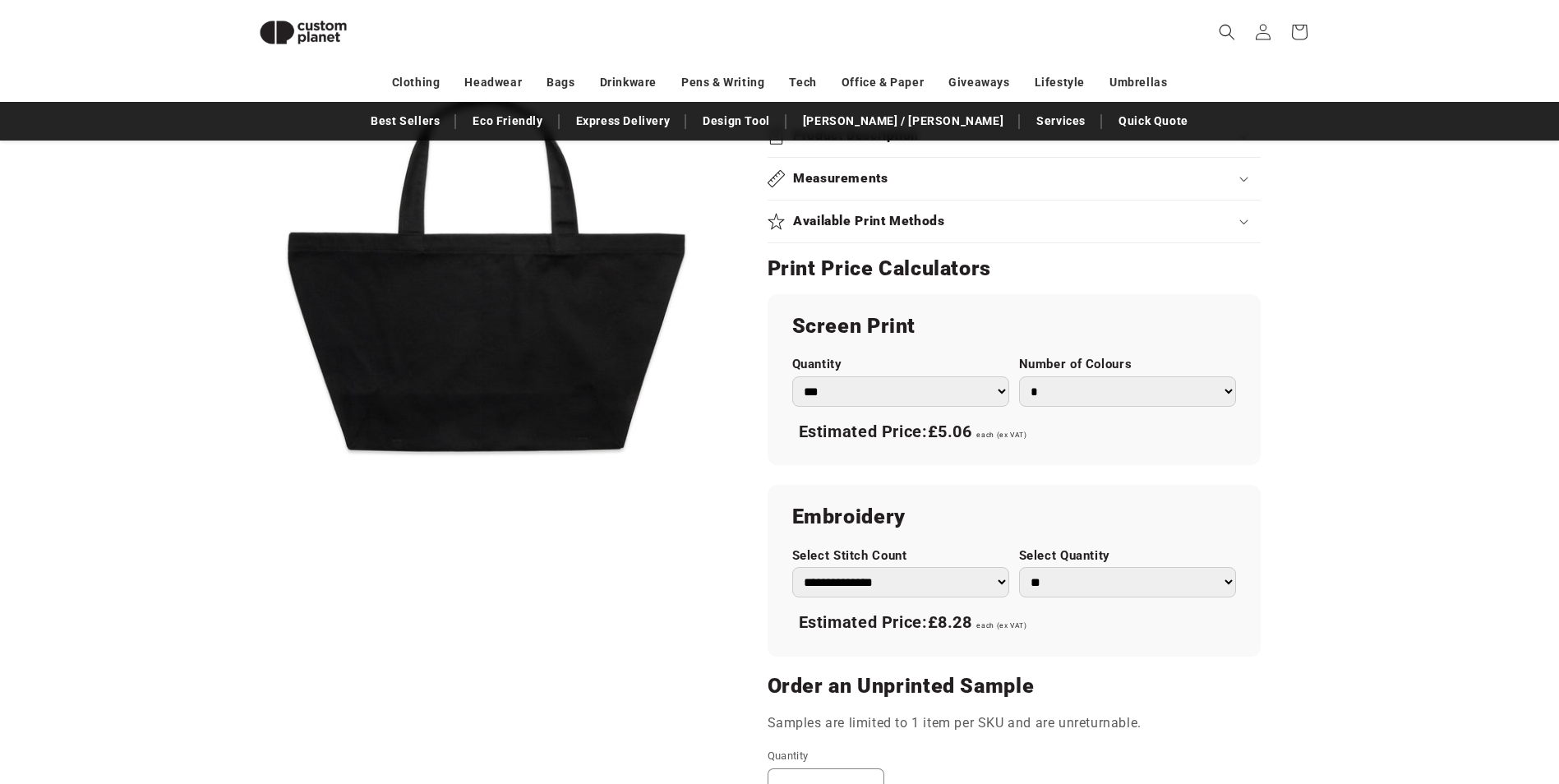
scroll to position [718, 0]
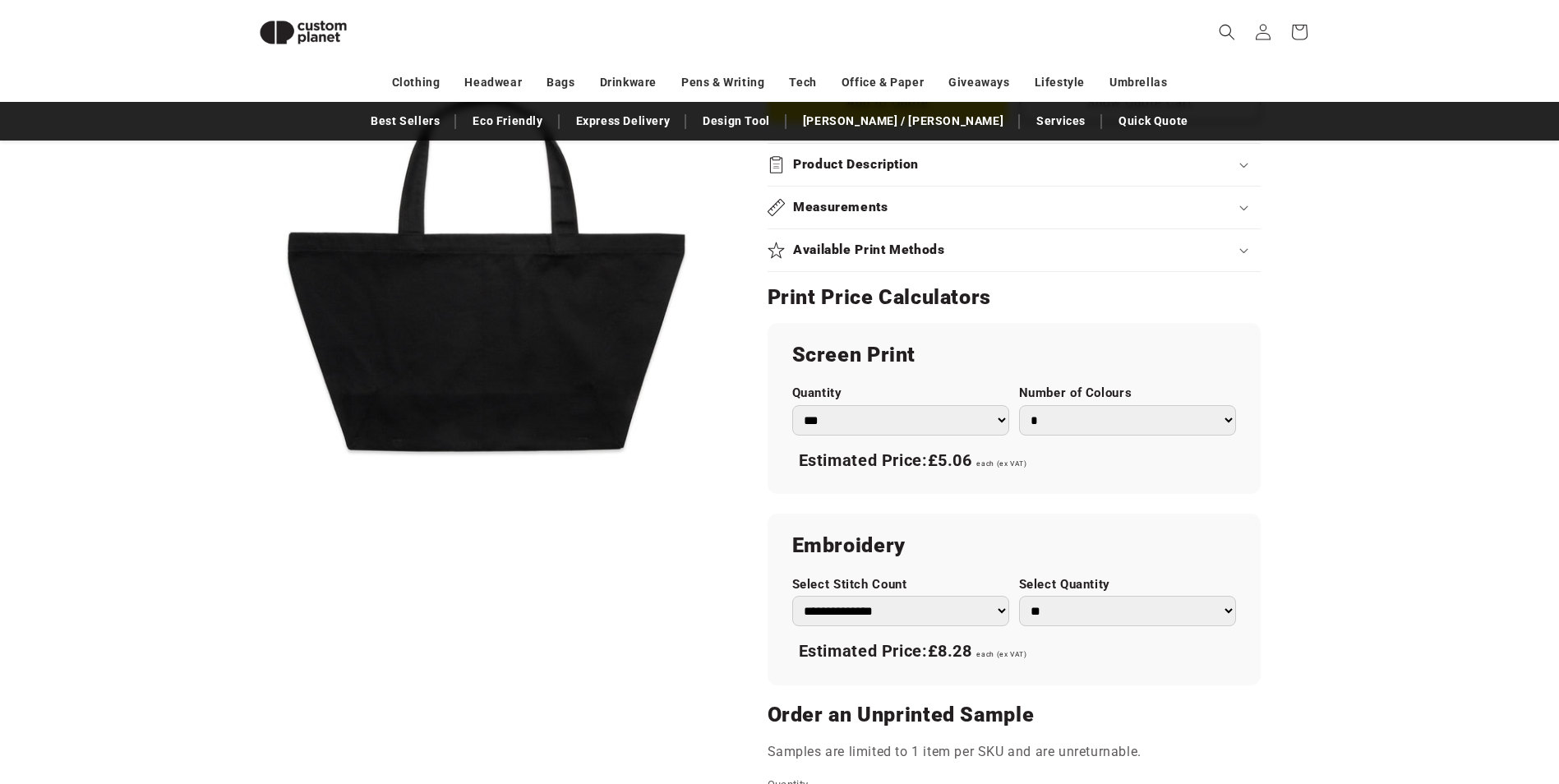
click at [922, 415] on select "*** *** *** **** **** **** ***** *****" at bounding box center [900, 420] width 217 height 30
select select "**"
click at [792, 405] on select "*** *** *** **** **** **** ***** *****" at bounding box center [900, 420] width 217 height 30
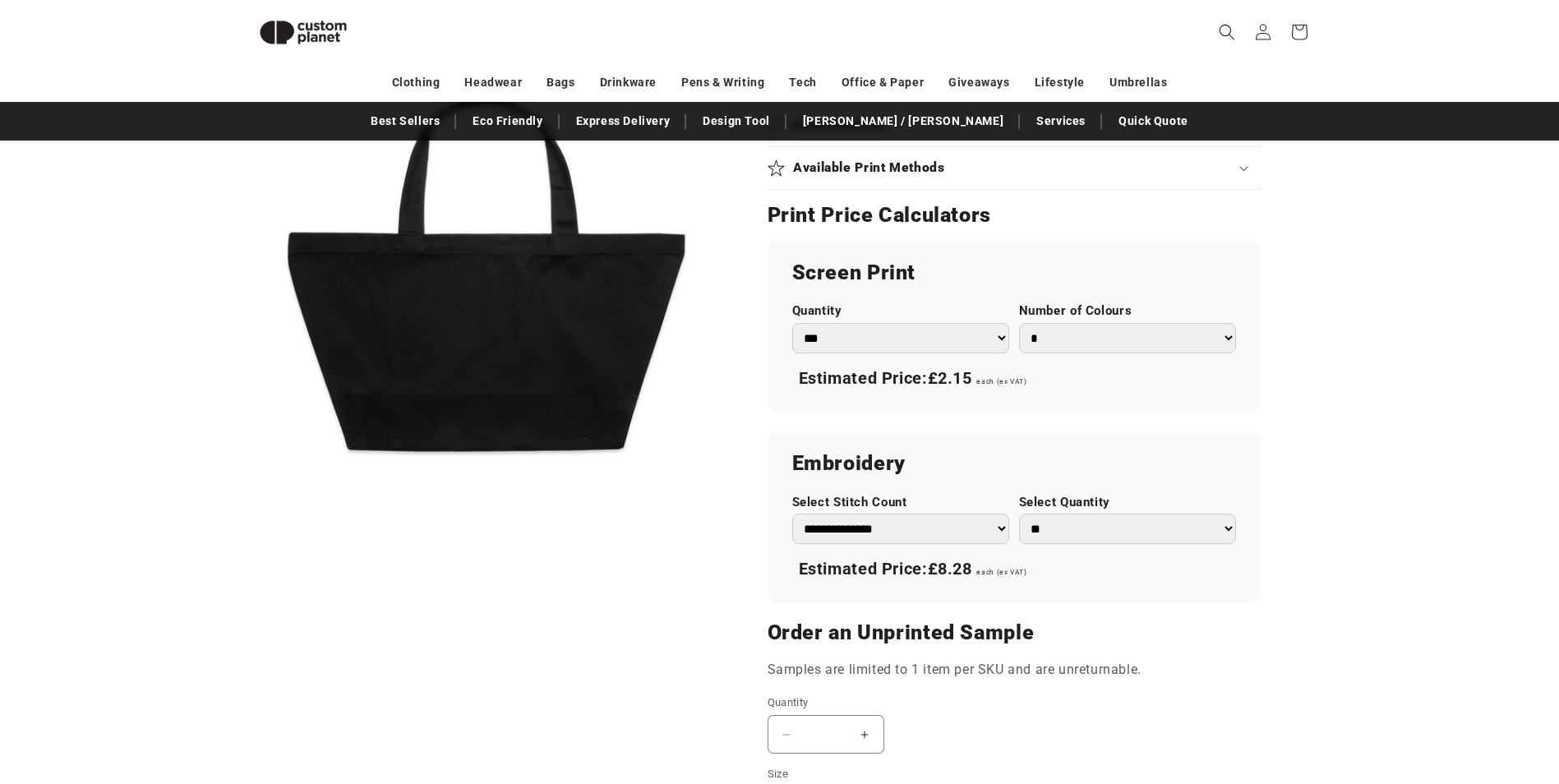
click at [918, 521] on select "**********" at bounding box center [900, 528] width 217 height 30
click at [938, 477] on h2 "Embroidery" at bounding box center [1014, 464] width 444 height 26
click at [902, 526] on select "**********" at bounding box center [900, 528] width 217 height 30
click at [792, 513] on select "**********" at bounding box center [900, 528] width 217 height 30
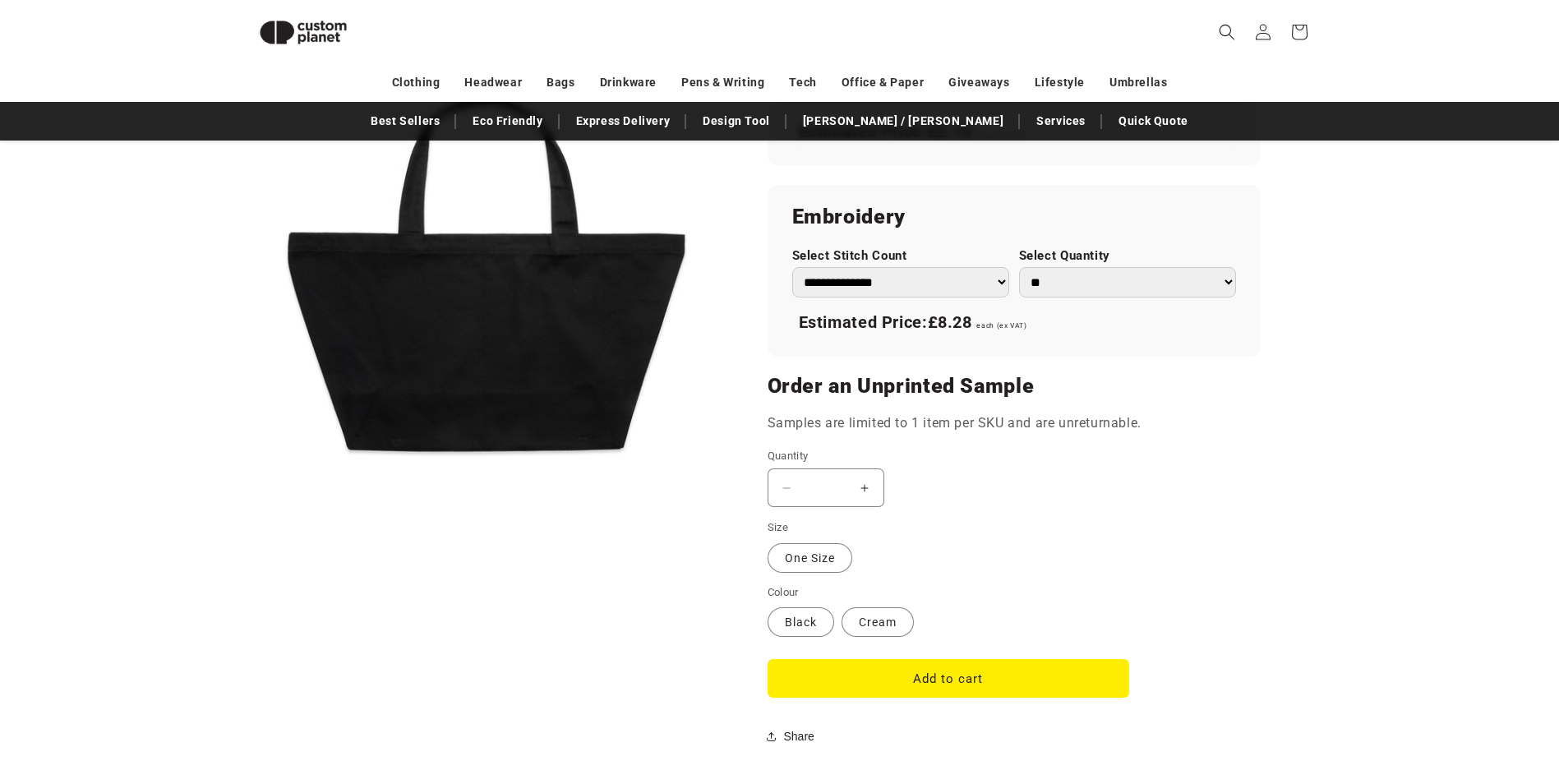
scroll to position [1129, 0]
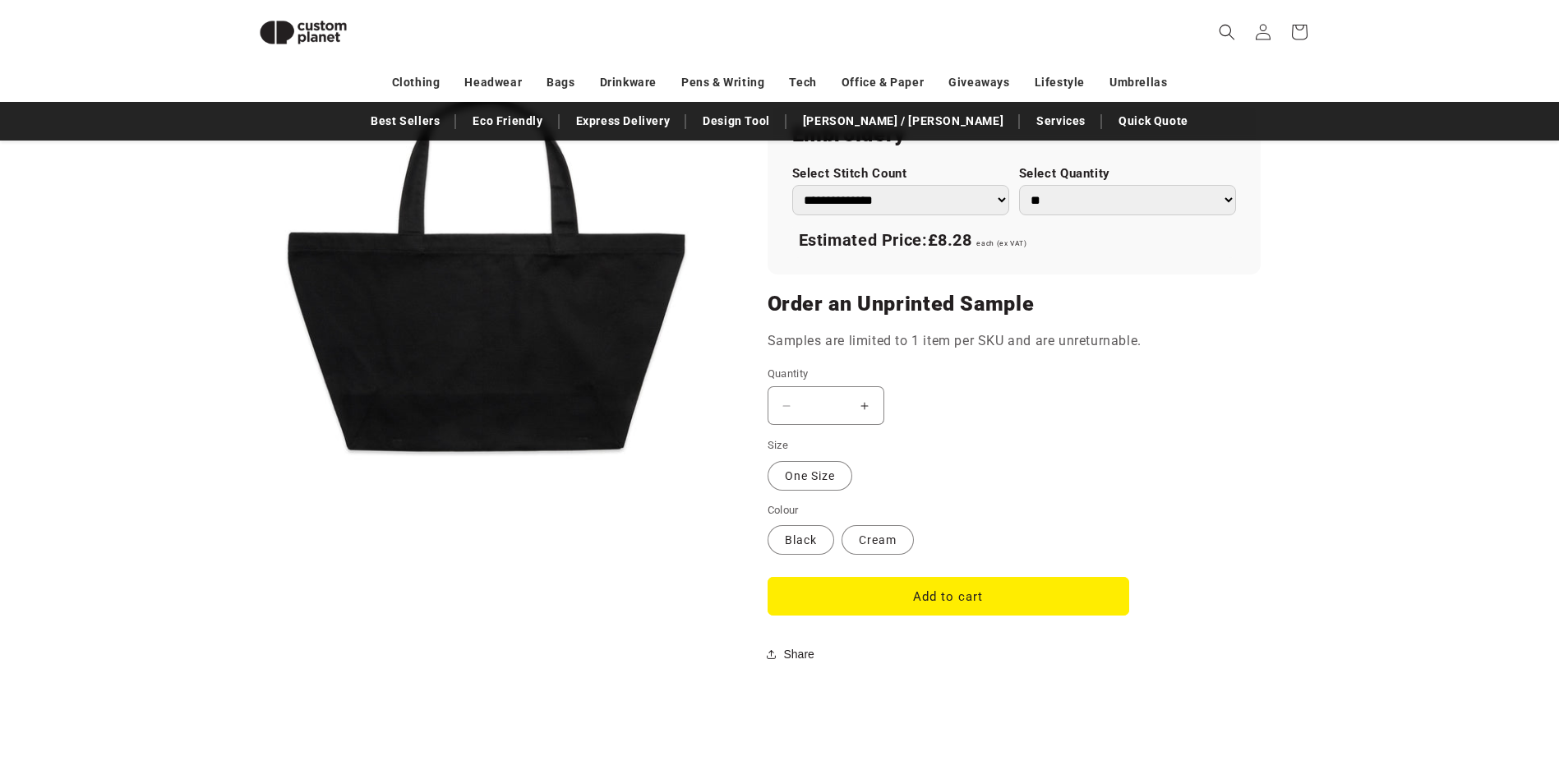
click at [864, 408] on button "Increase quantity for OVERSIZED TOTE BAG" at bounding box center [865, 405] width 37 height 38
click at [864, 406] on button "Increase quantity for OVERSIZED TOTE BAG" at bounding box center [865, 405] width 37 height 38
click at [894, 545] on label "Cream Variant sold out or unavailable" at bounding box center [877, 539] width 72 height 30
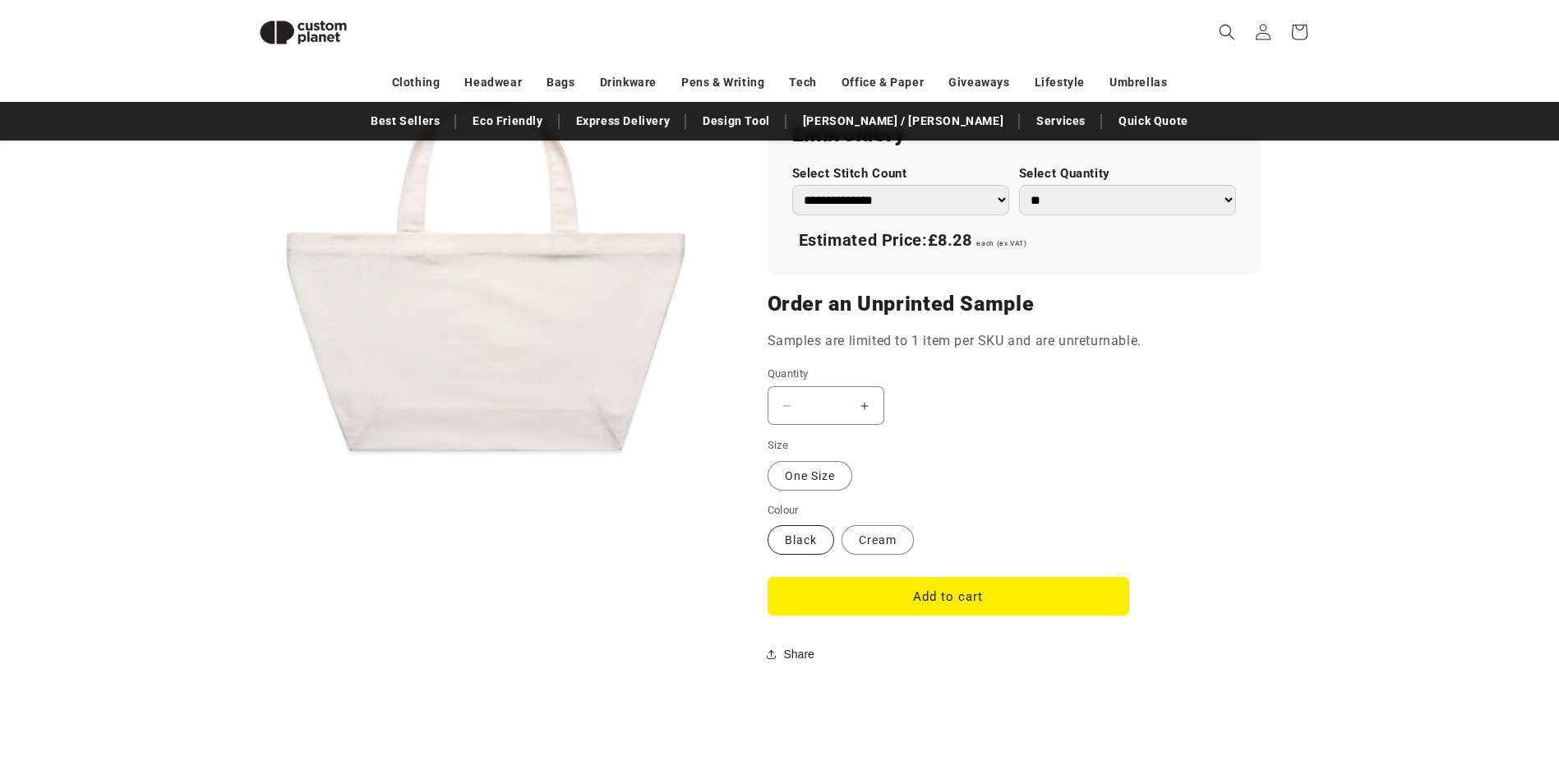
click at [815, 543] on label "Black Variant sold out or unavailable" at bounding box center [801, 539] width 66 height 30
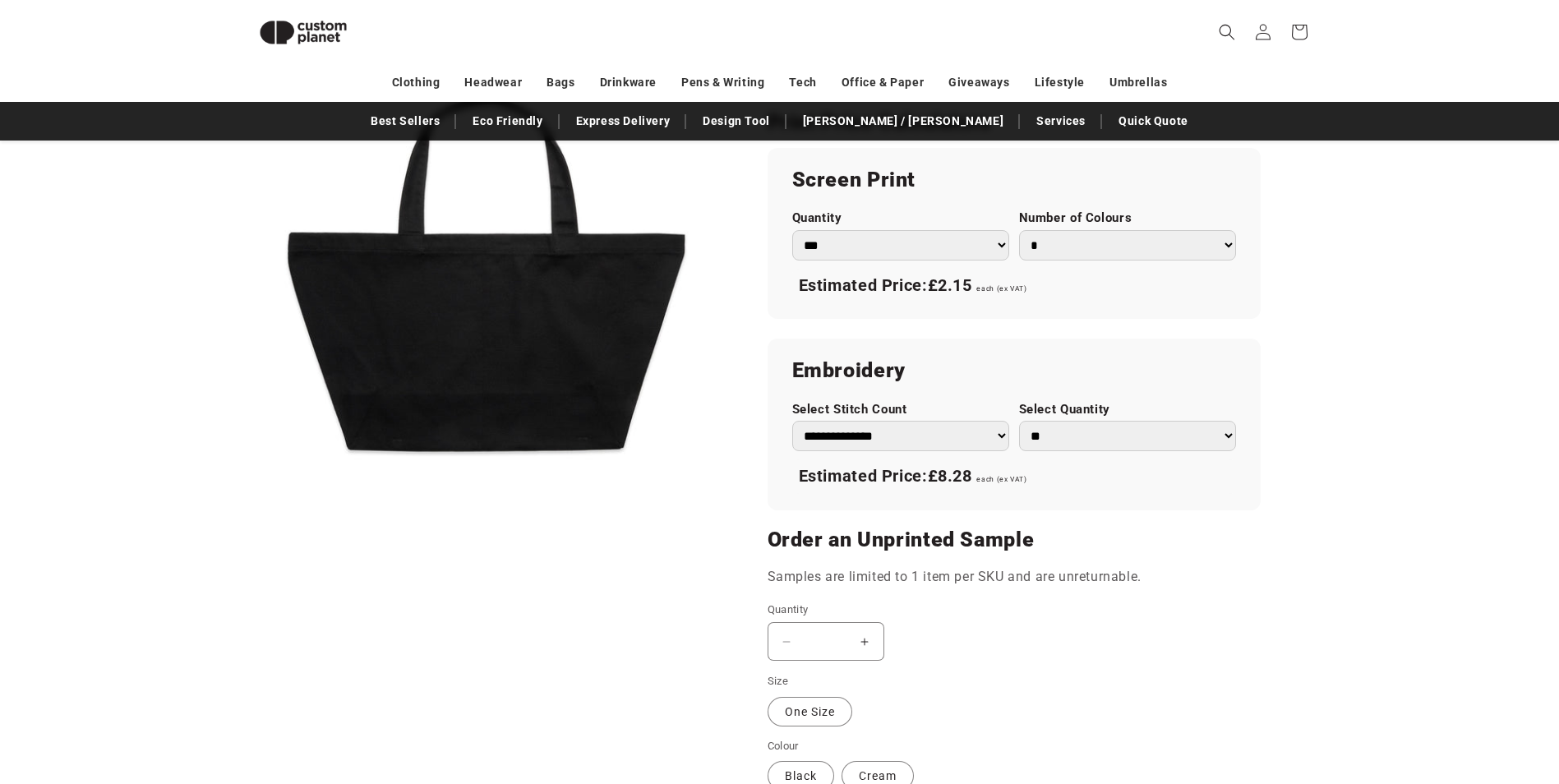
scroll to position [801, 0]
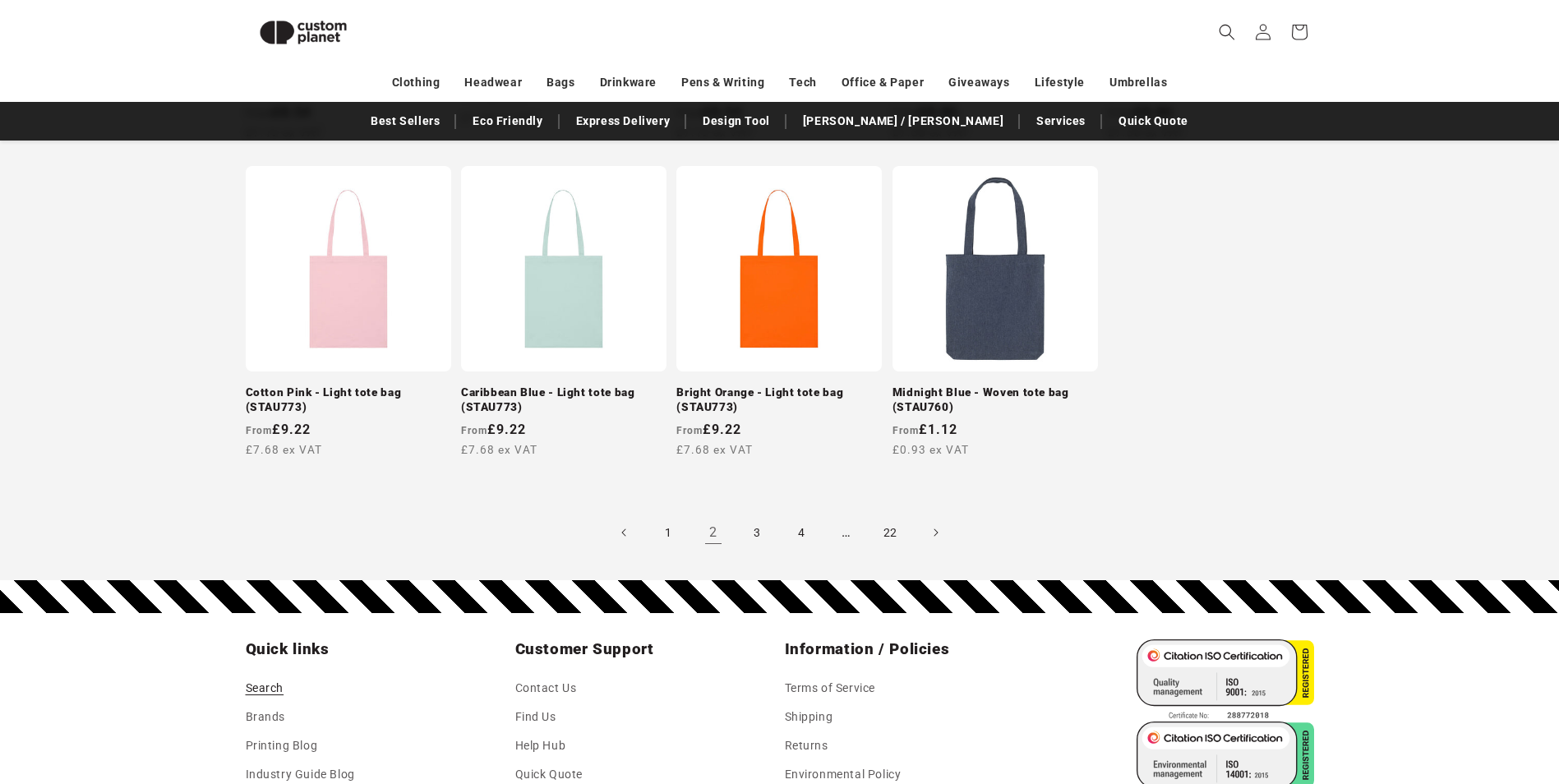
scroll to position [1621, 0]
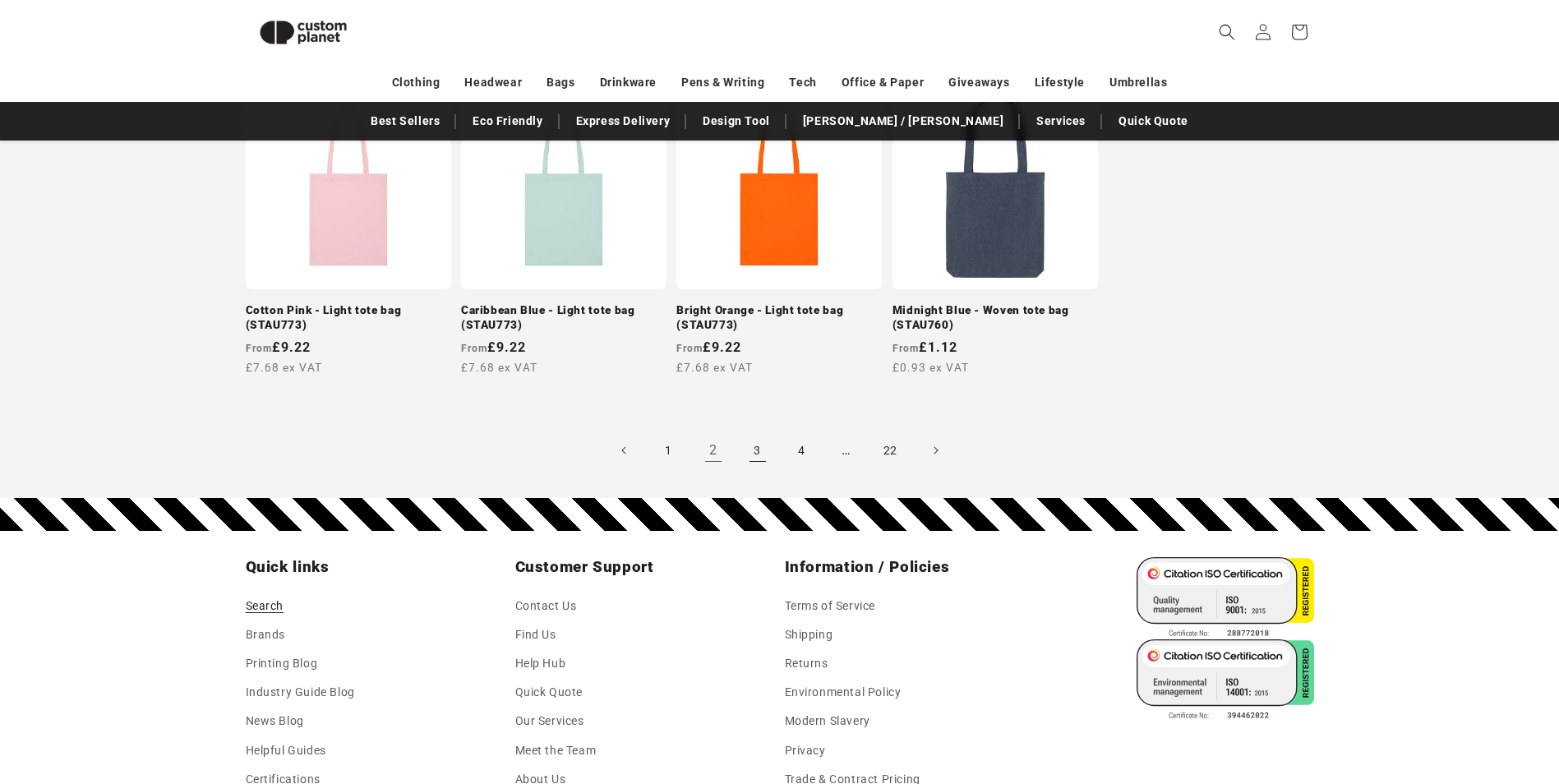
click at [762, 452] on link "3" at bounding box center [758, 451] width 37 height 37
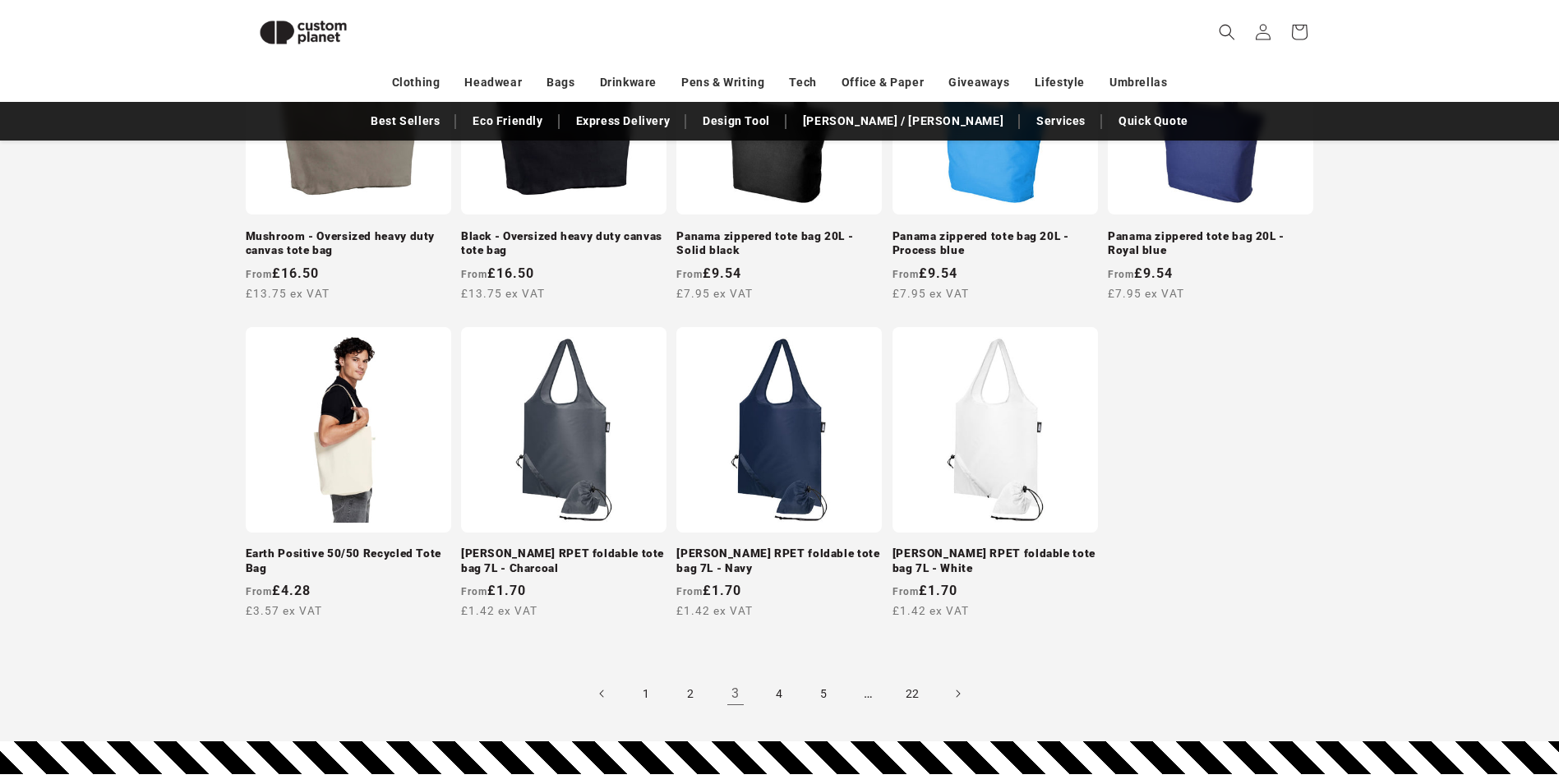
scroll to position [1476, 0]
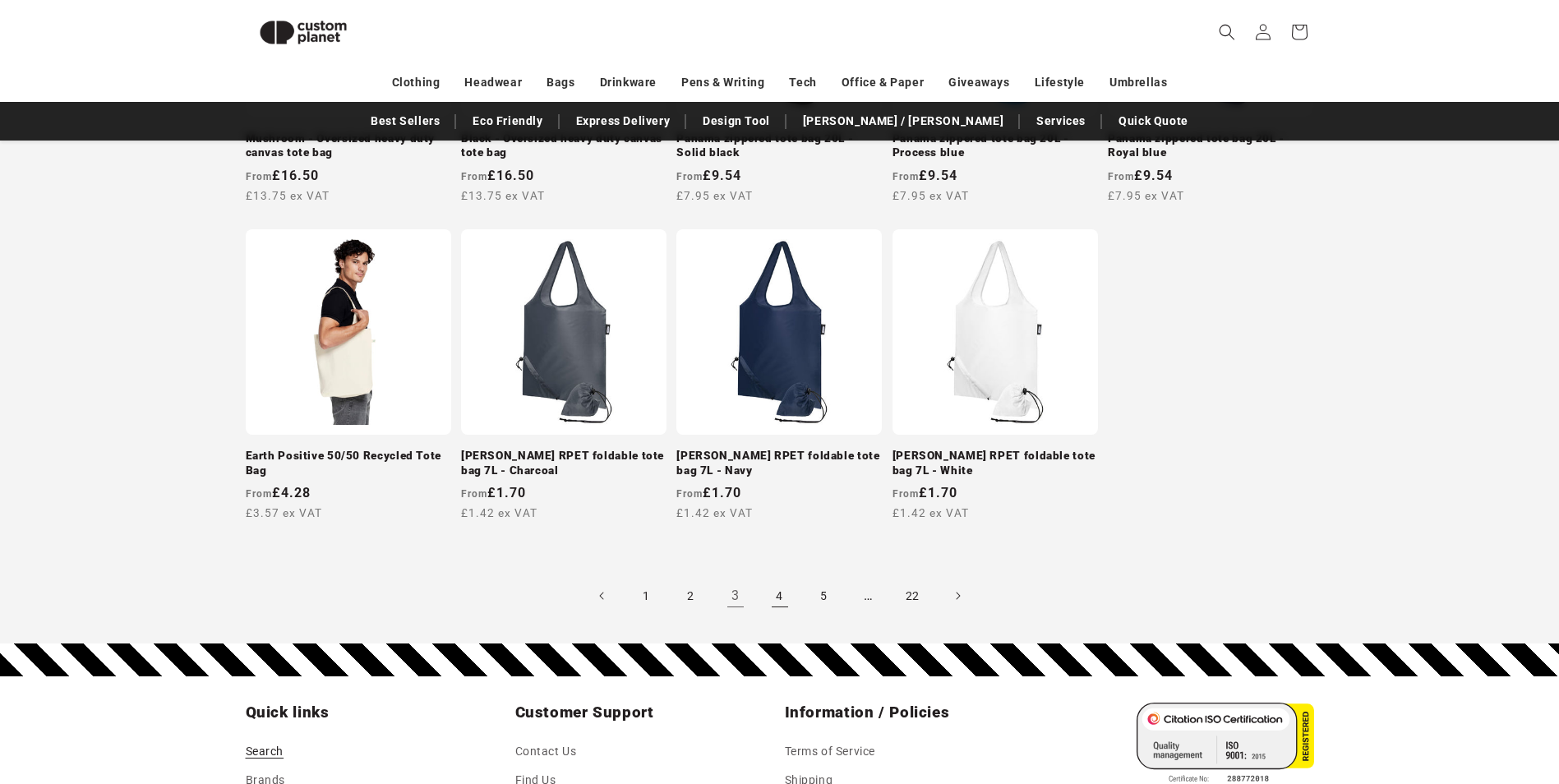
click at [777, 597] on link "4" at bounding box center [780, 596] width 37 height 37
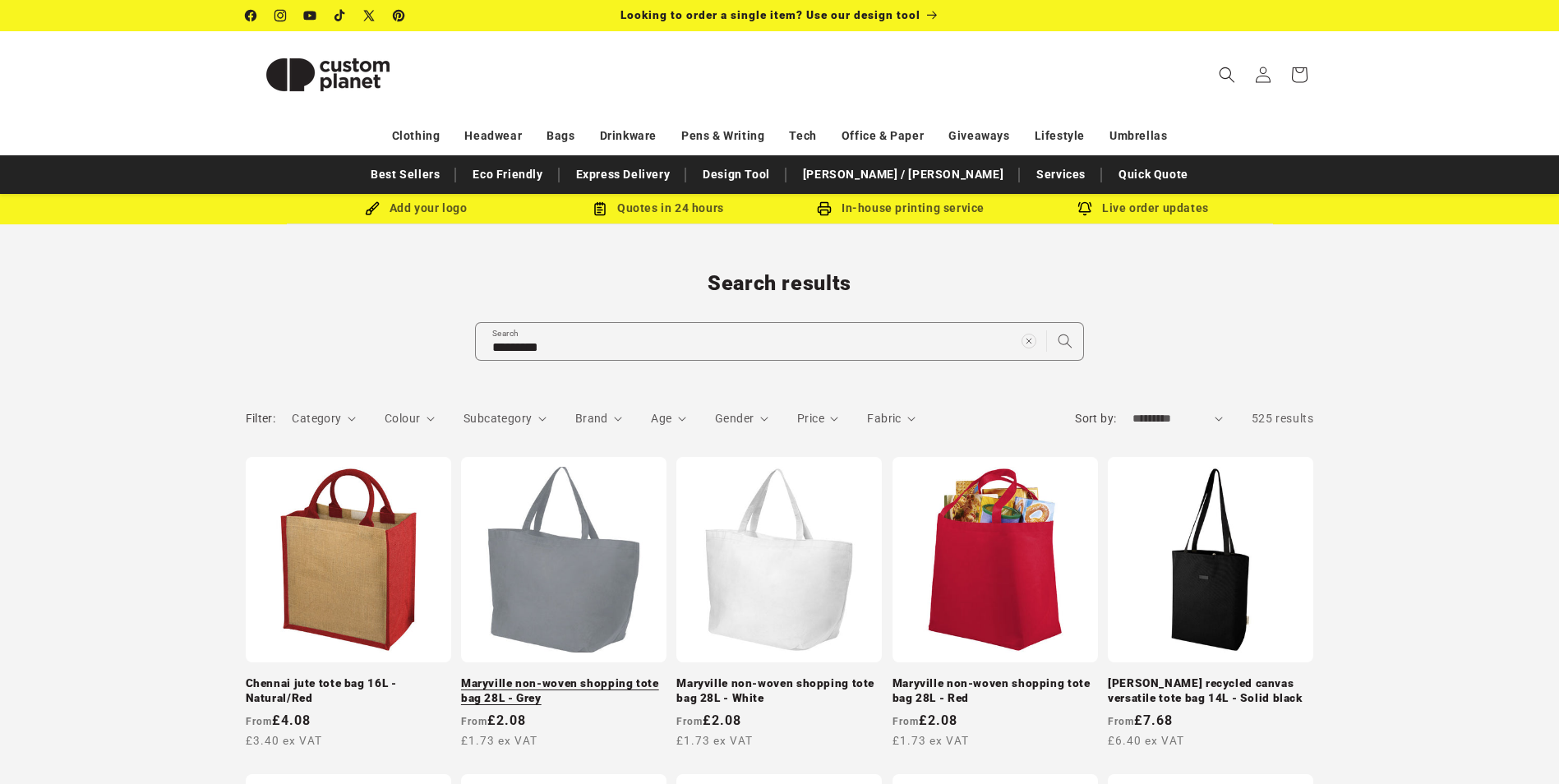
click at [591, 676] on link "Maryville non-woven shopping tote bag 28L - Grey" at bounding box center [564, 690] width 205 height 29
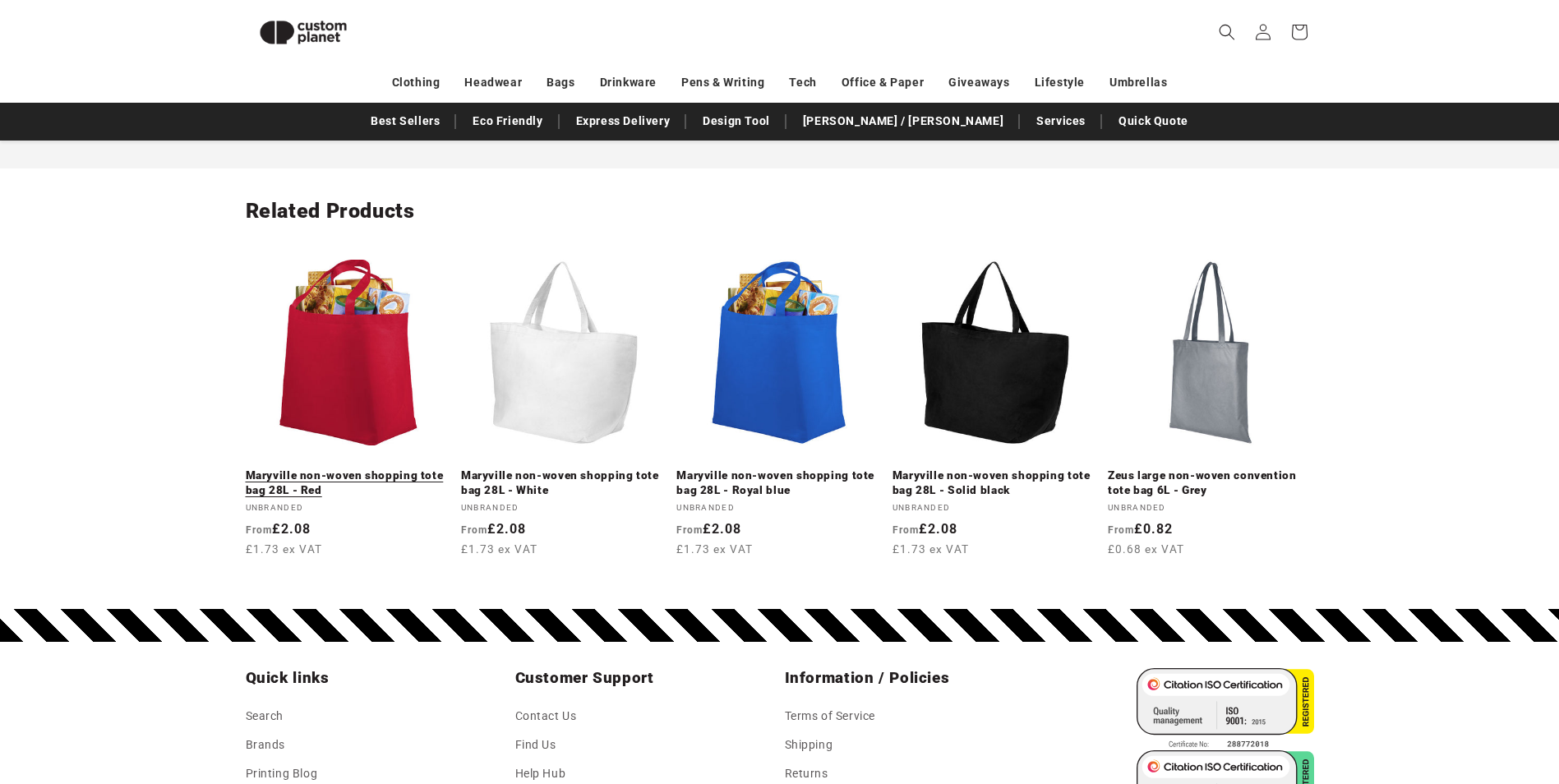
scroll to position [2526, 0]
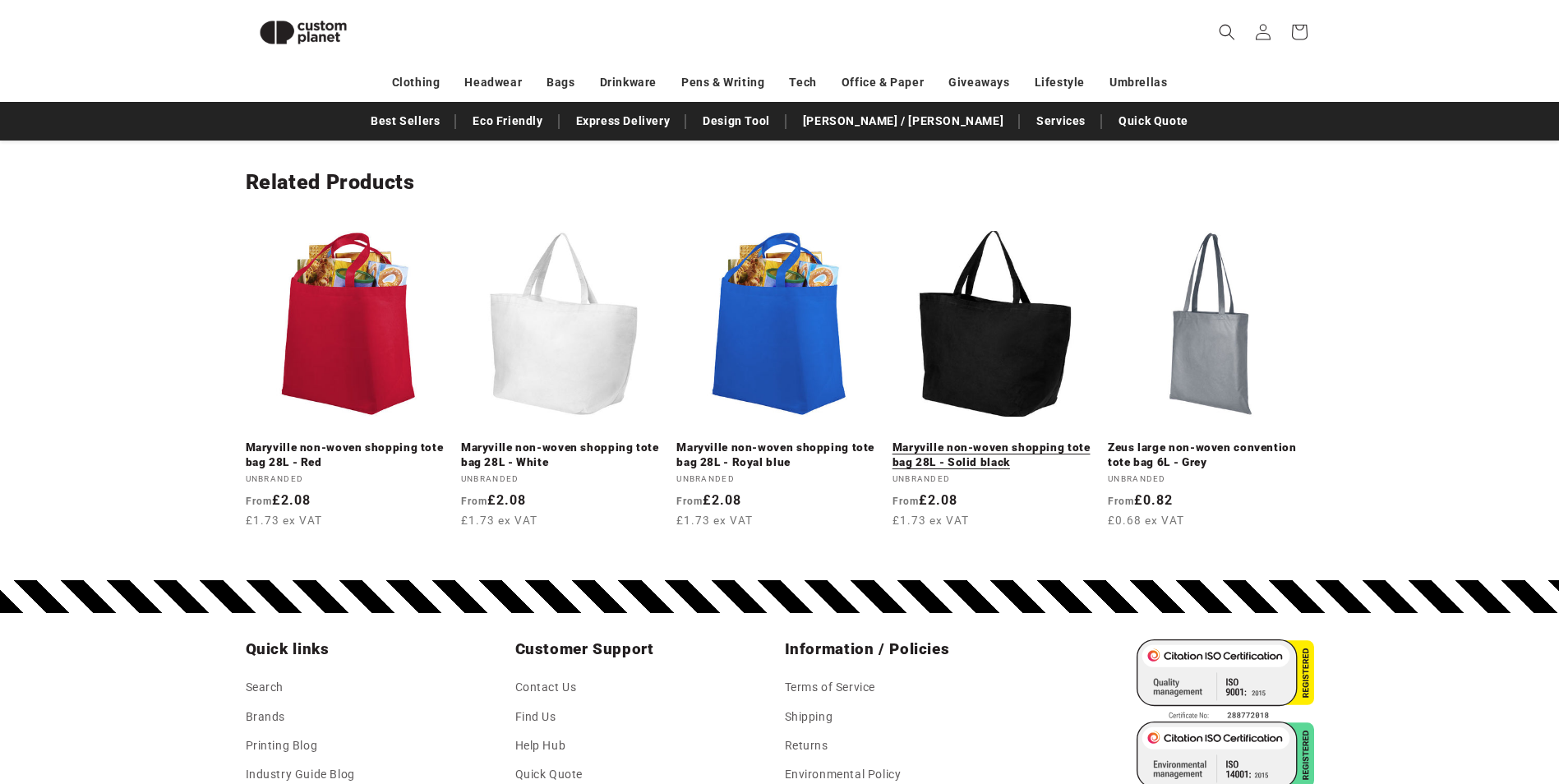
click at [1018, 440] on link "Maryville non-woven shopping tote bag 28L - Solid black" at bounding box center [996, 454] width 205 height 29
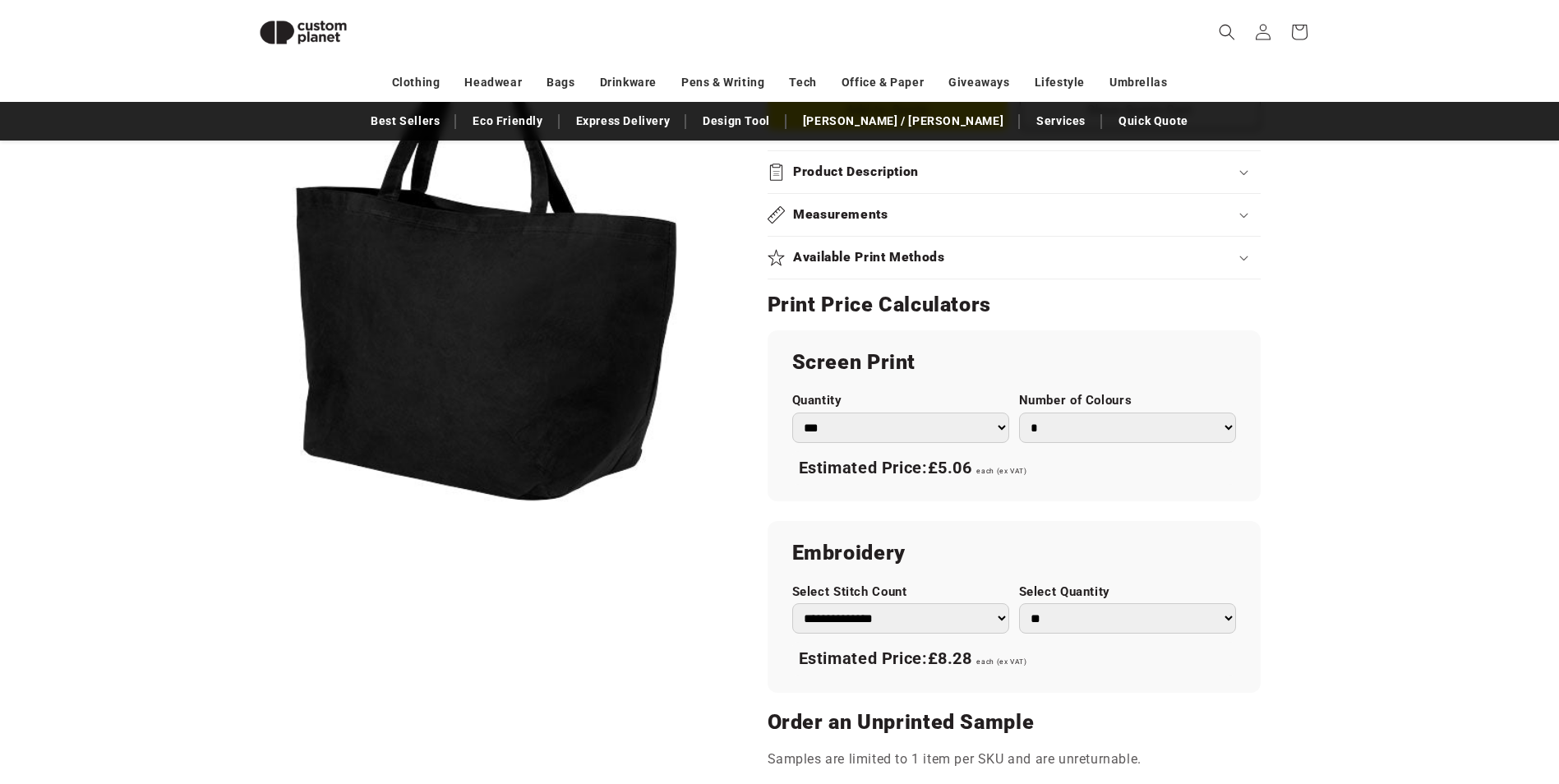
scroll to position [1210, 0]
